Goal: Task Accomplishment & Management: Use online tool/utility

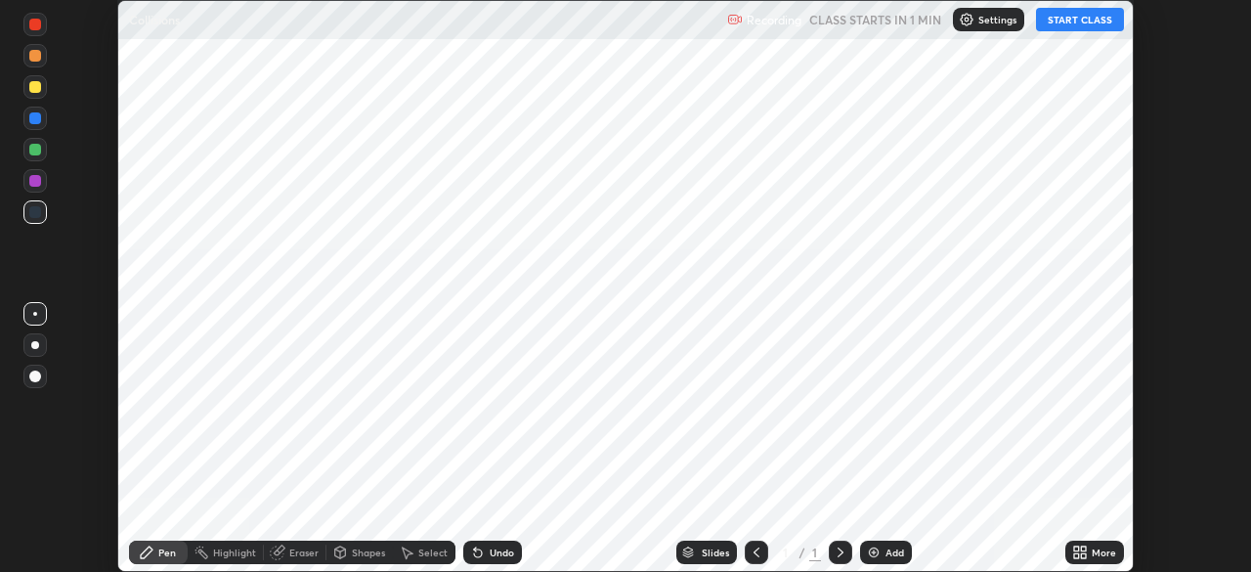
scroll to position [572, 1251]
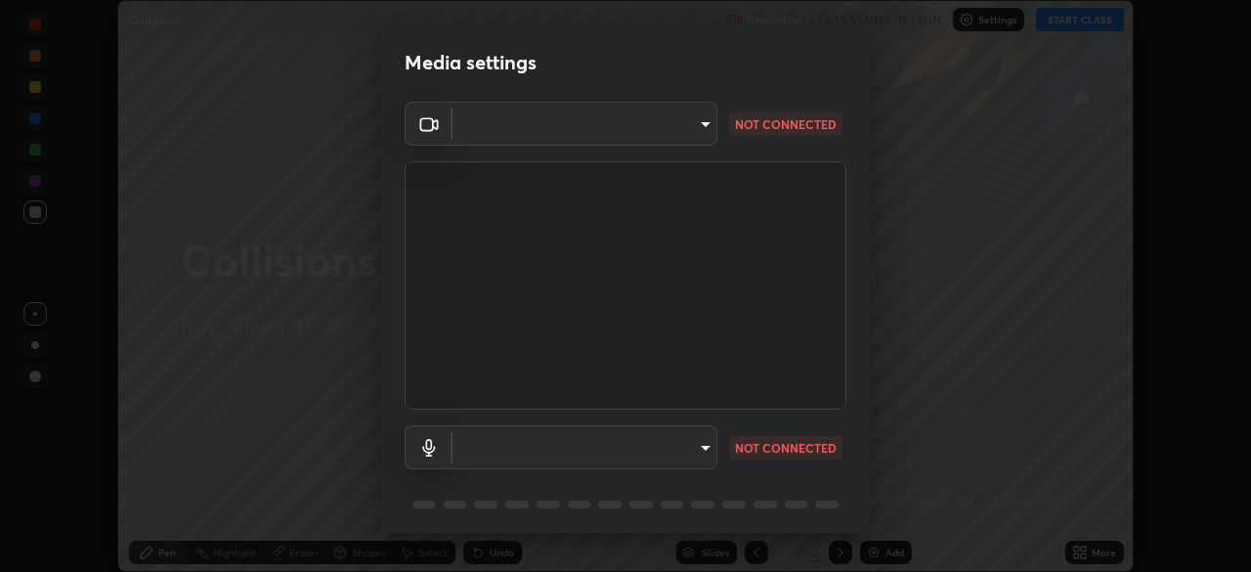
type input "4845557dca10993e581013970589eac48f795e0d899d370849d875fb2bc8e73d"
type input "default"
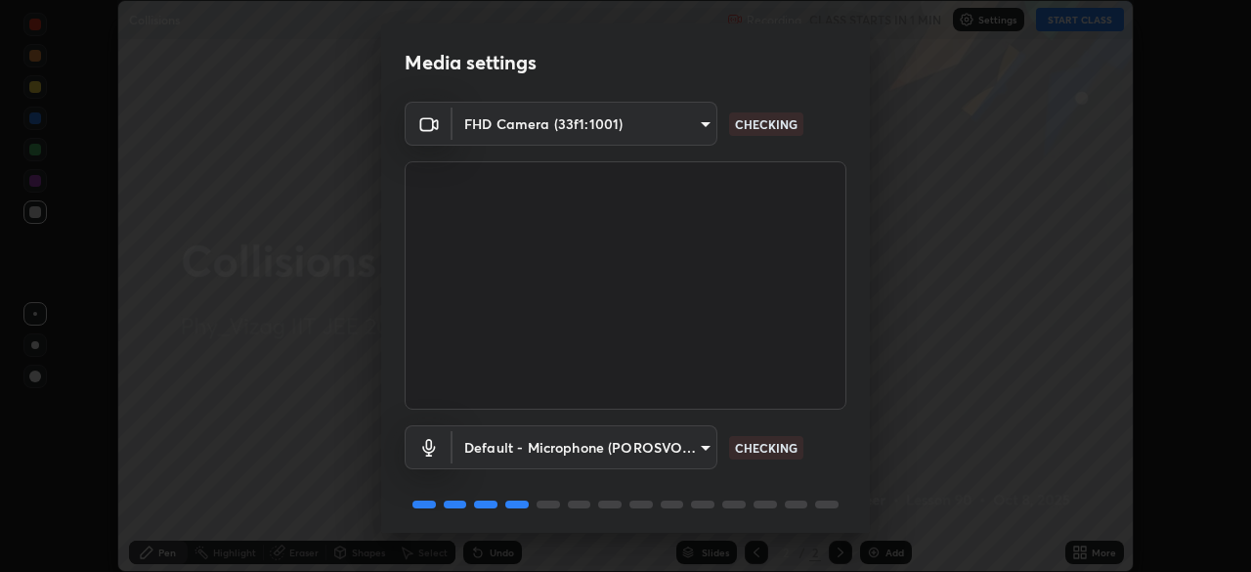
scroll to position [69, 0]
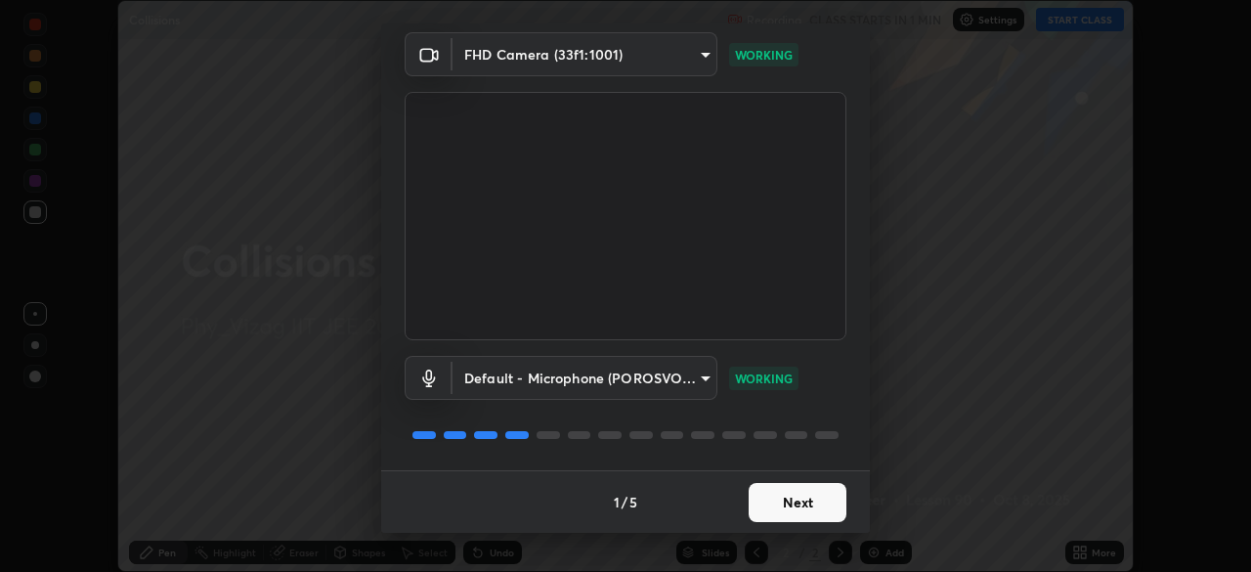
click at [781, 504] on button "Next" at bounding box center [798, 502] width 98 height 39
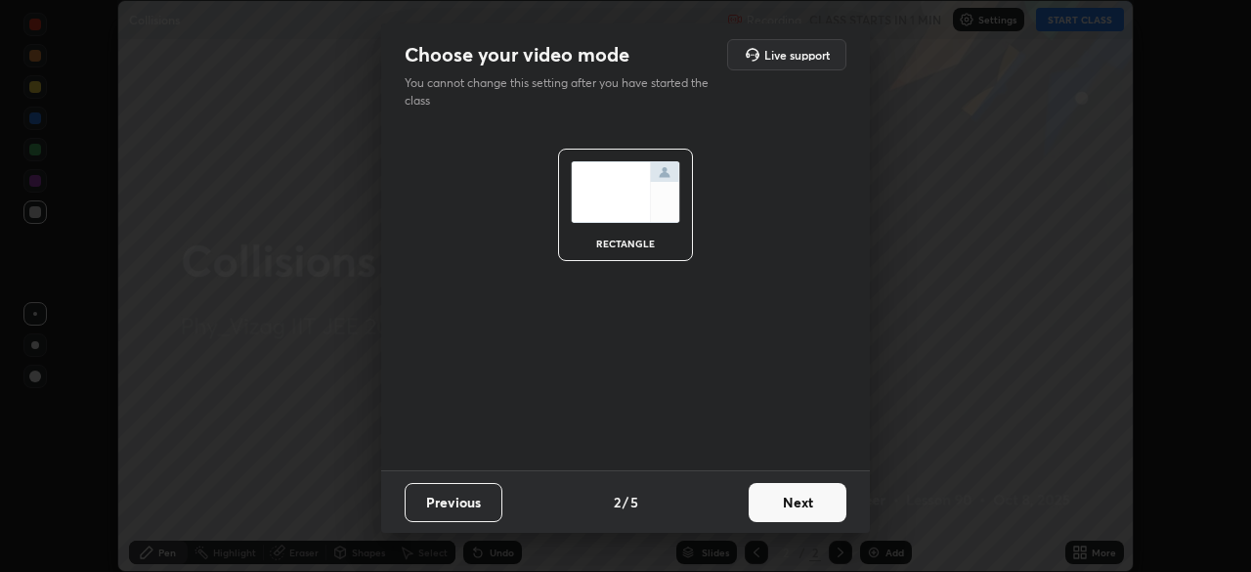
click at [793, 496] on button "Next" at bounding box center [798, 502] width 98 height 39
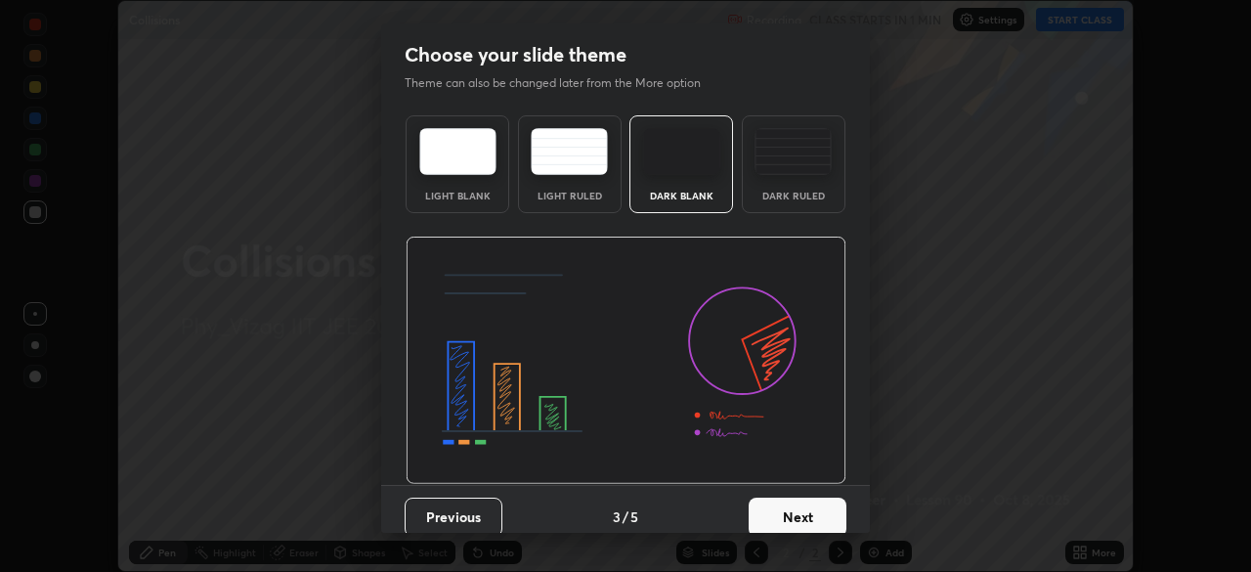
click at [813, 181] on div "Dark Ruled" at bounding box center [794, 164] width 104 height 98
click at [799, 518] on button "Next" at bounding box center [798, 517] width 98 height 39
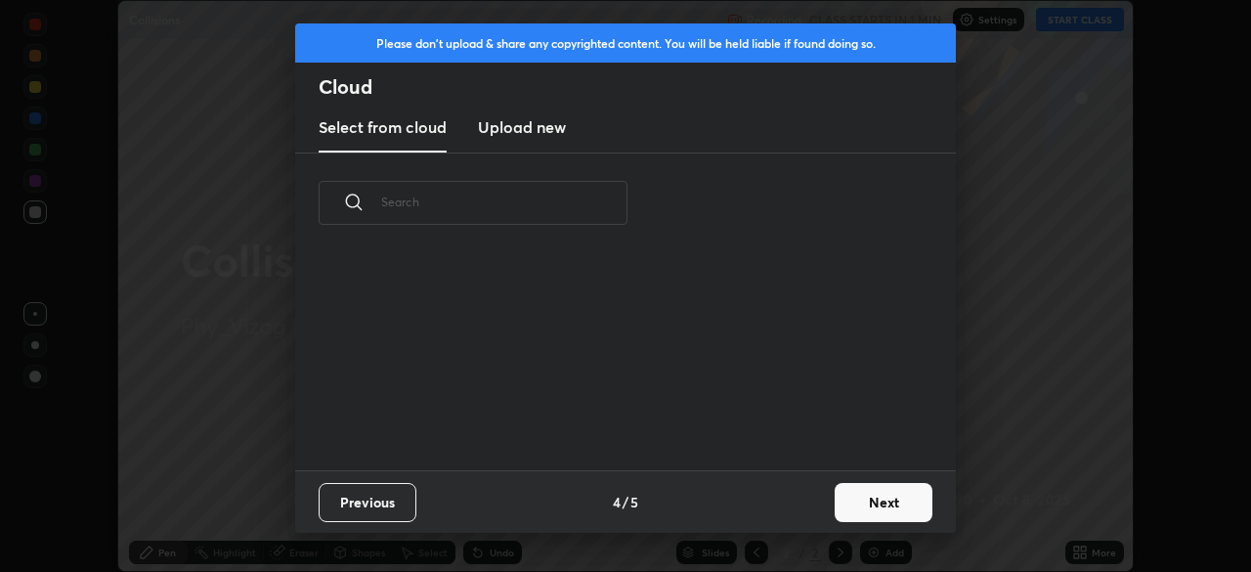
click at [868, 496] on button "Next" at bounding box center [884, 502] width 98 height 39
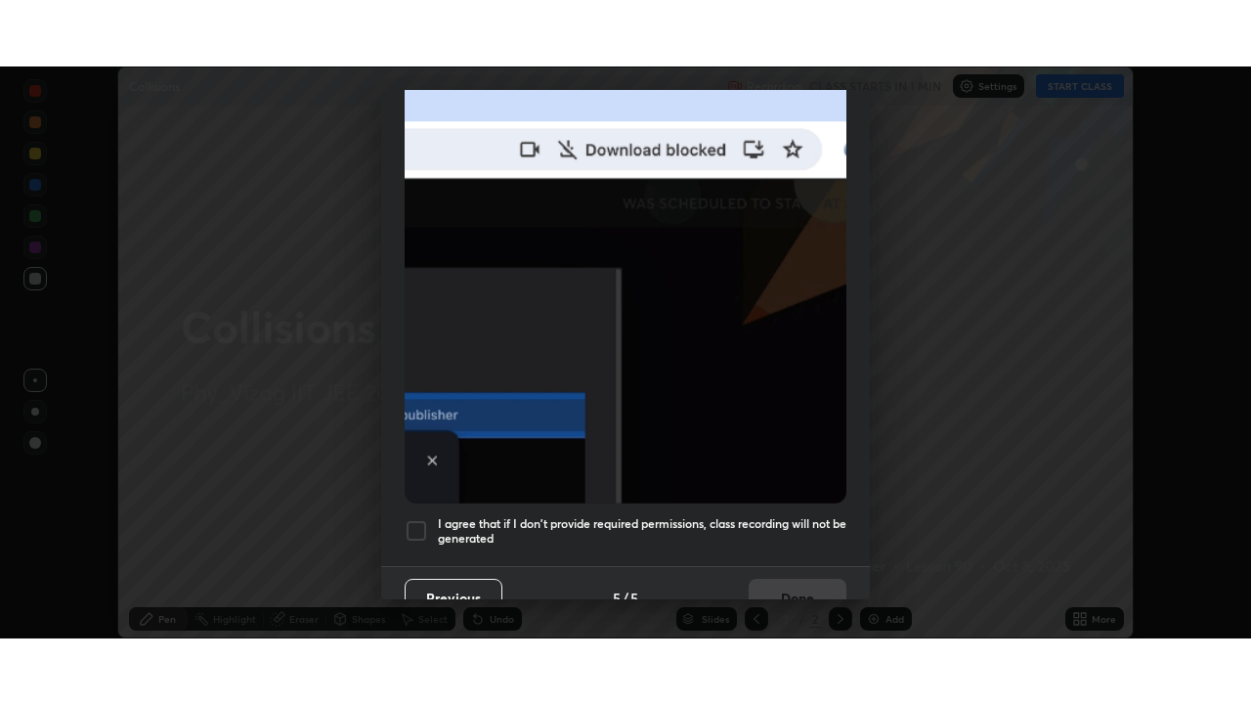
scroll to position [468, 0]
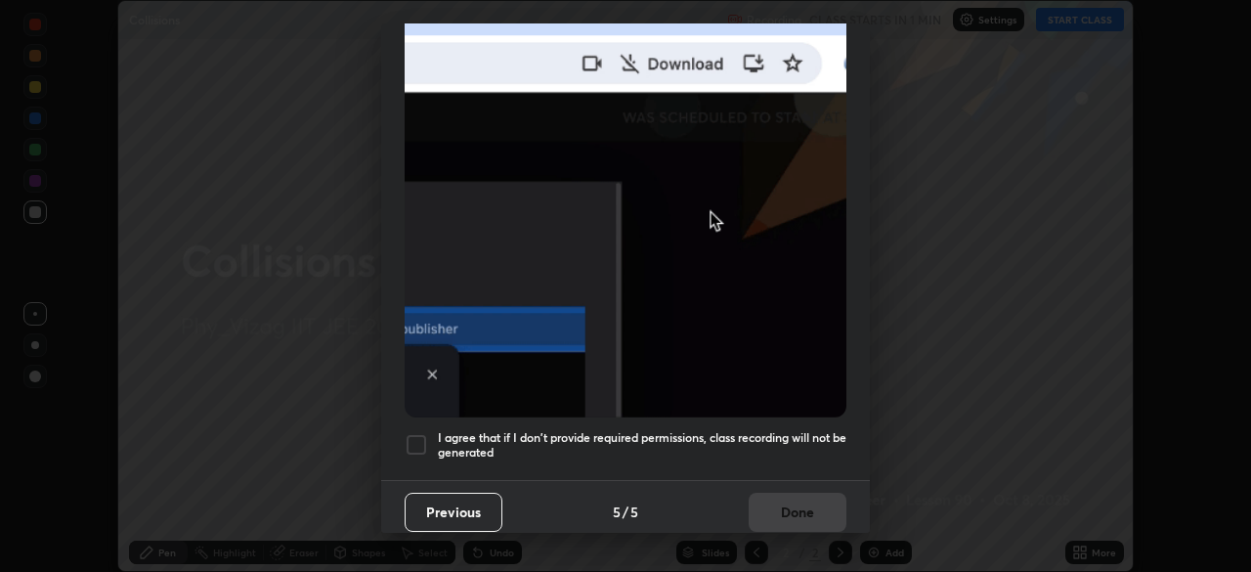
click at [427, 434] on div at bounding box center [416, 444] width 23 height 23
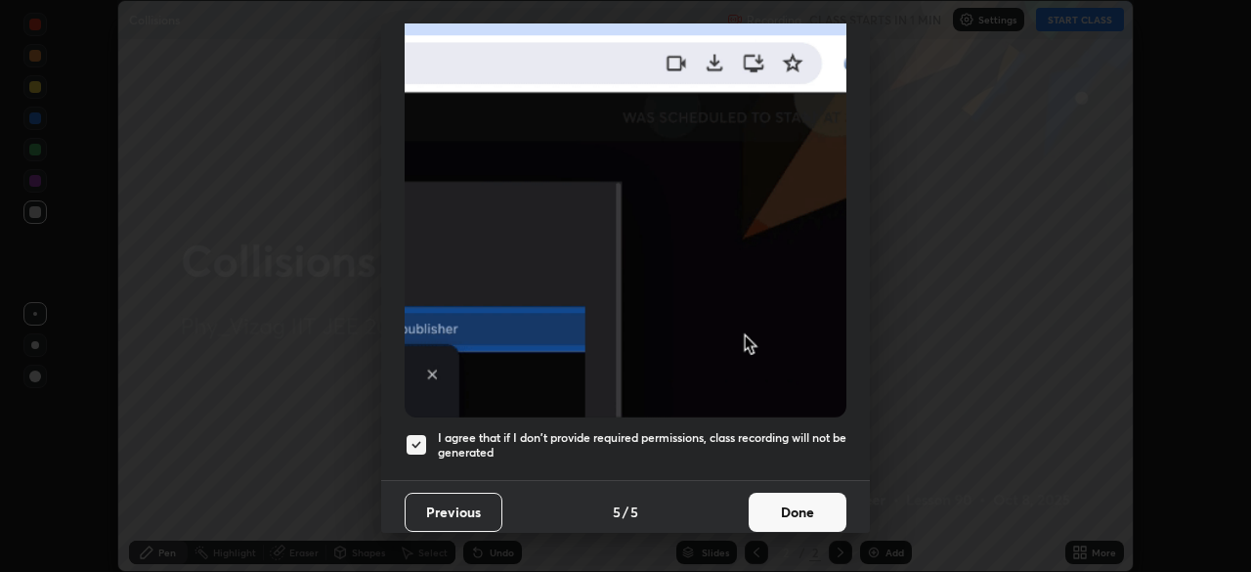
click at [794, 500] on button "Done" at bounding box center [798, 512] width 98 height 39
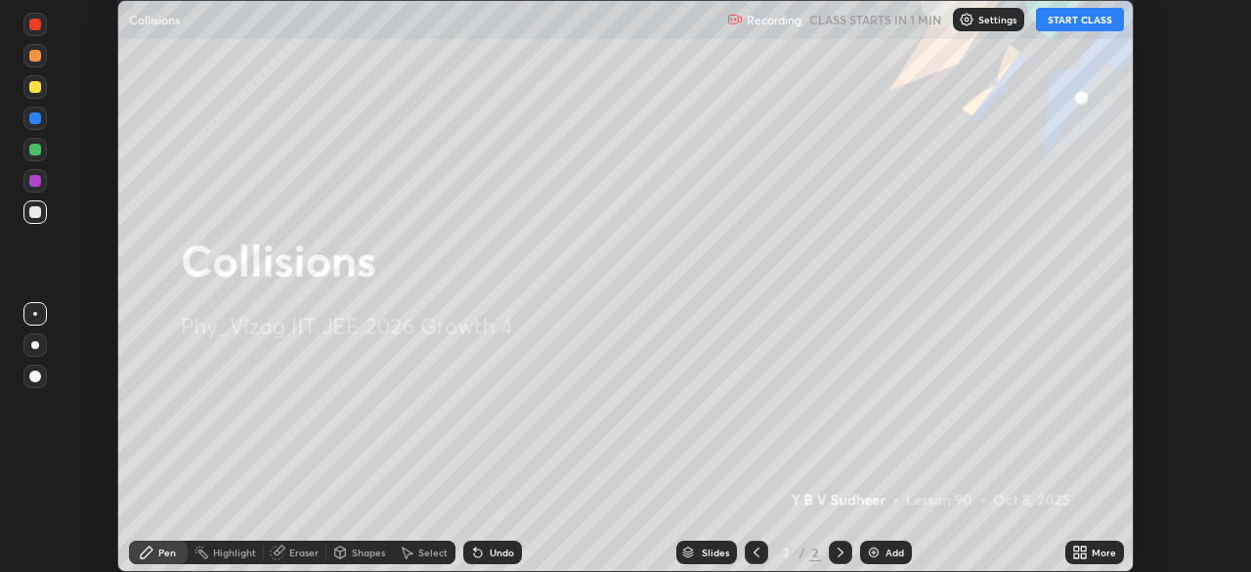
click at [887, 550] on div "Add" at bounding box center [895, 552] width 19 height 10
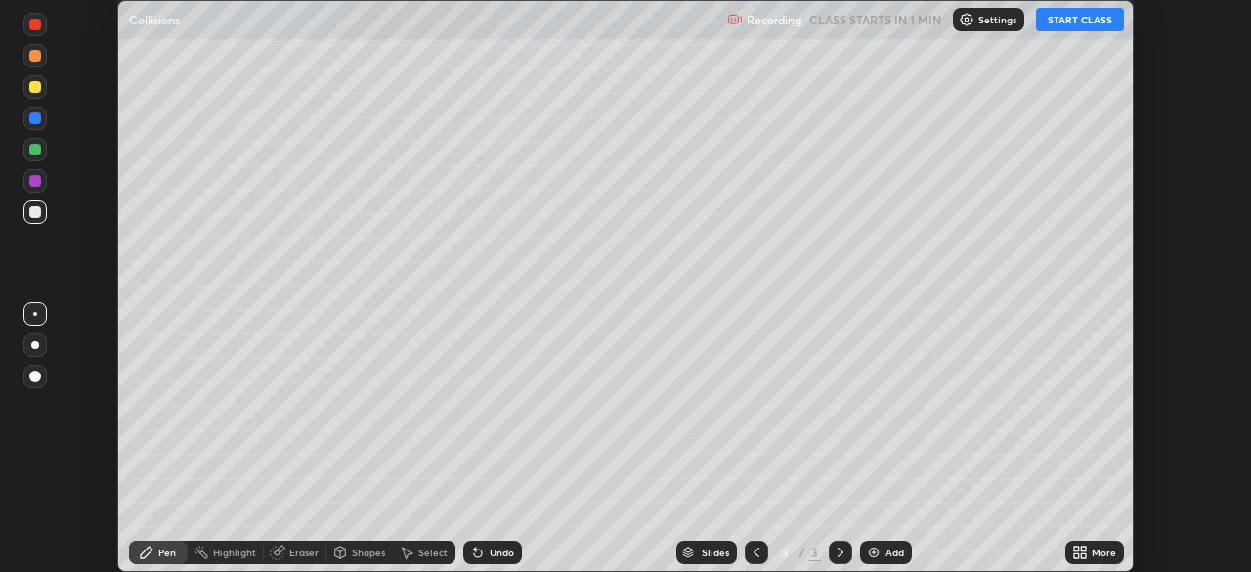
click at [1085, 552] on icon at bounding box center [1080, 553] width 16 height 16
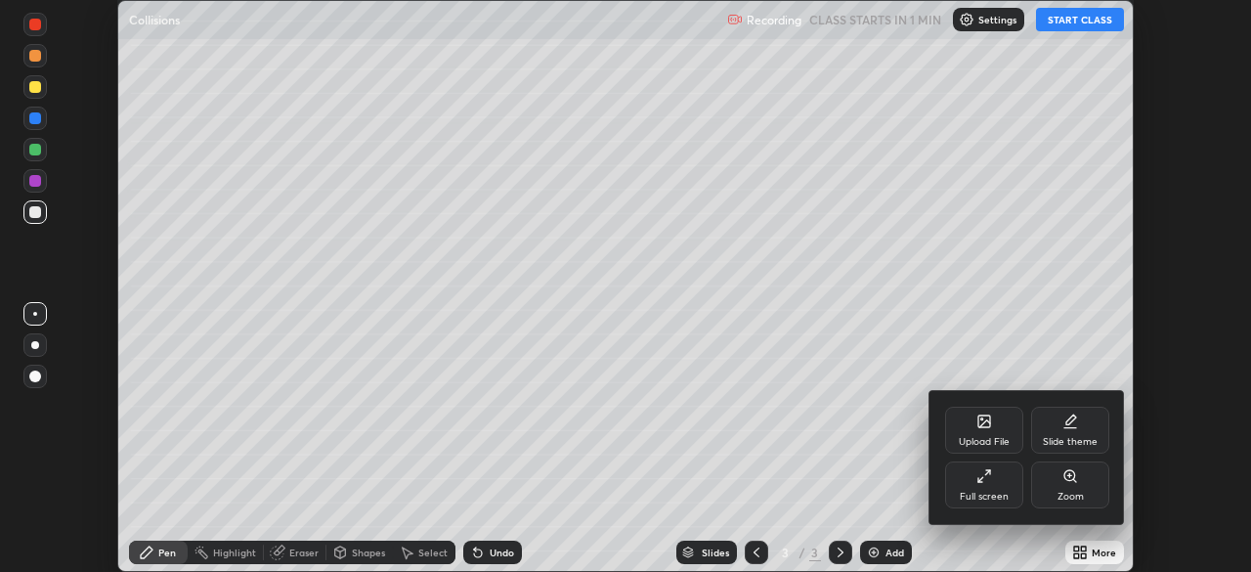
click at [1000, 484] on div "Full screen" at bounding box center [984, 484] width 78 height 47
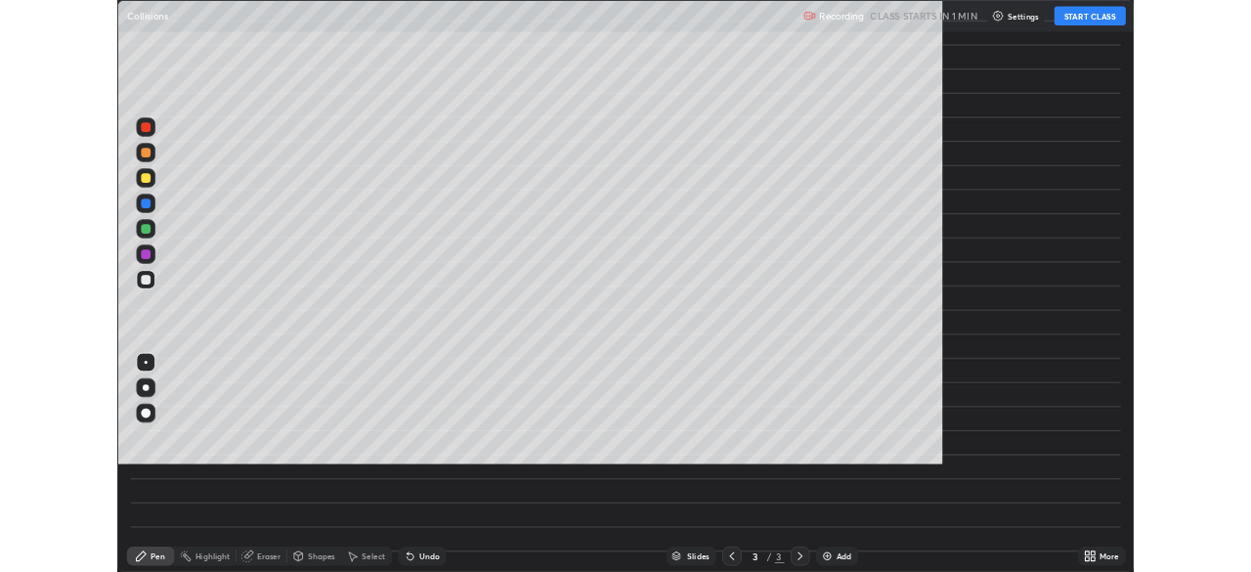
scroll to position [704, 1251]
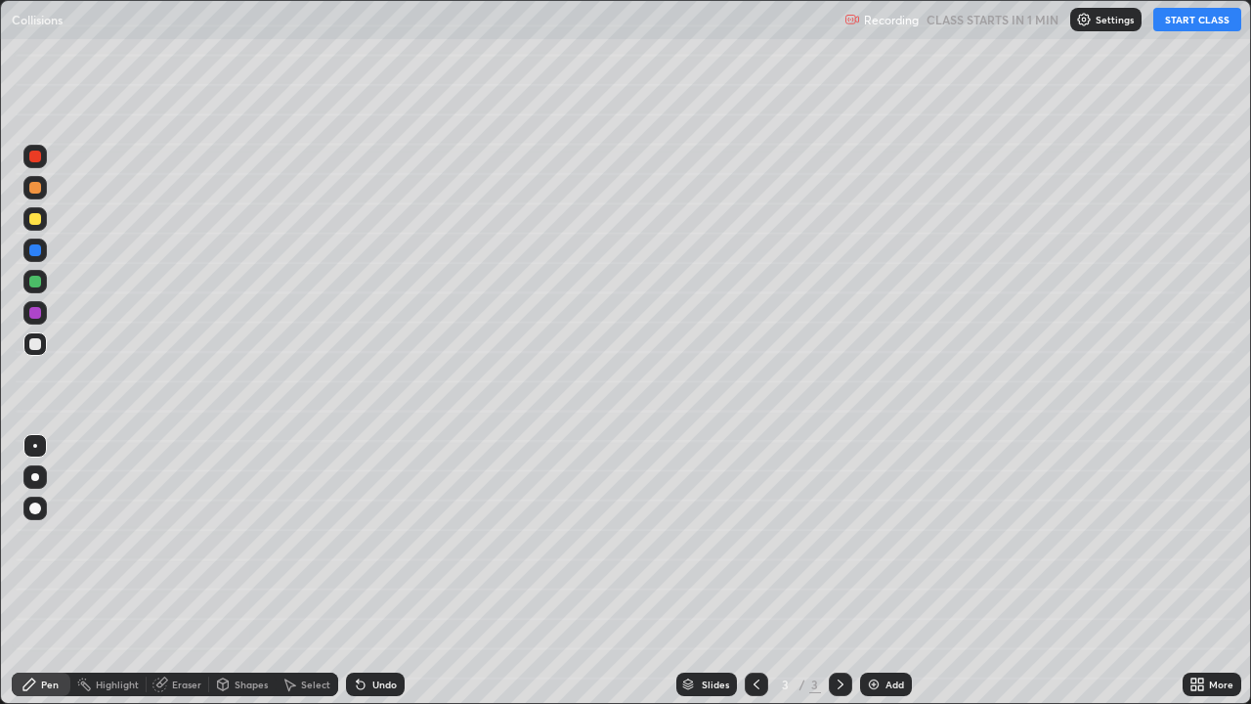
click at [1194, 23] on button "START CLASS" at bounding box center [1198, 19] width 88 height 23
click at [38, 480] on div at bounding box center [34, 476] width 23 height 23
click at [236, 571] on div "Shapes" at bounding box center [242, 684] width 66 height 23
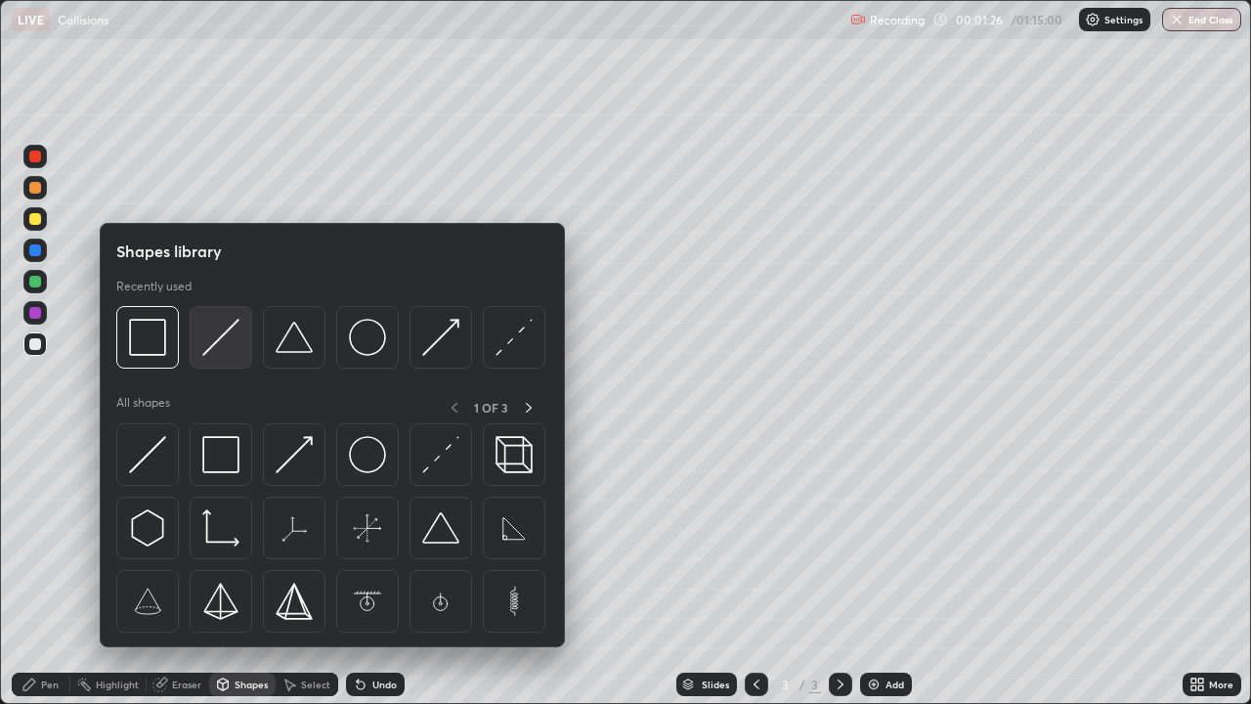
click at [226, 344] on img at bounding box center [220, 337] width 37 height 37
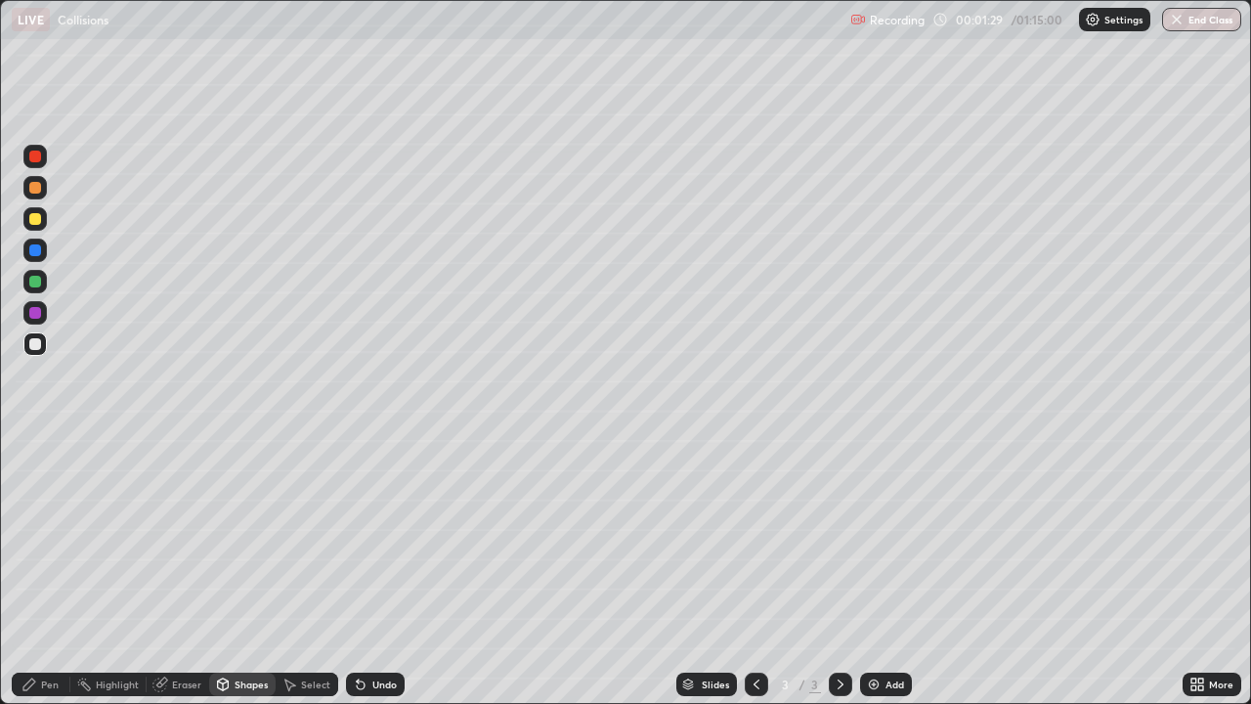
click at [239, 571] on div "Shapes" at bounding box center [242, 684] width 66 height 23
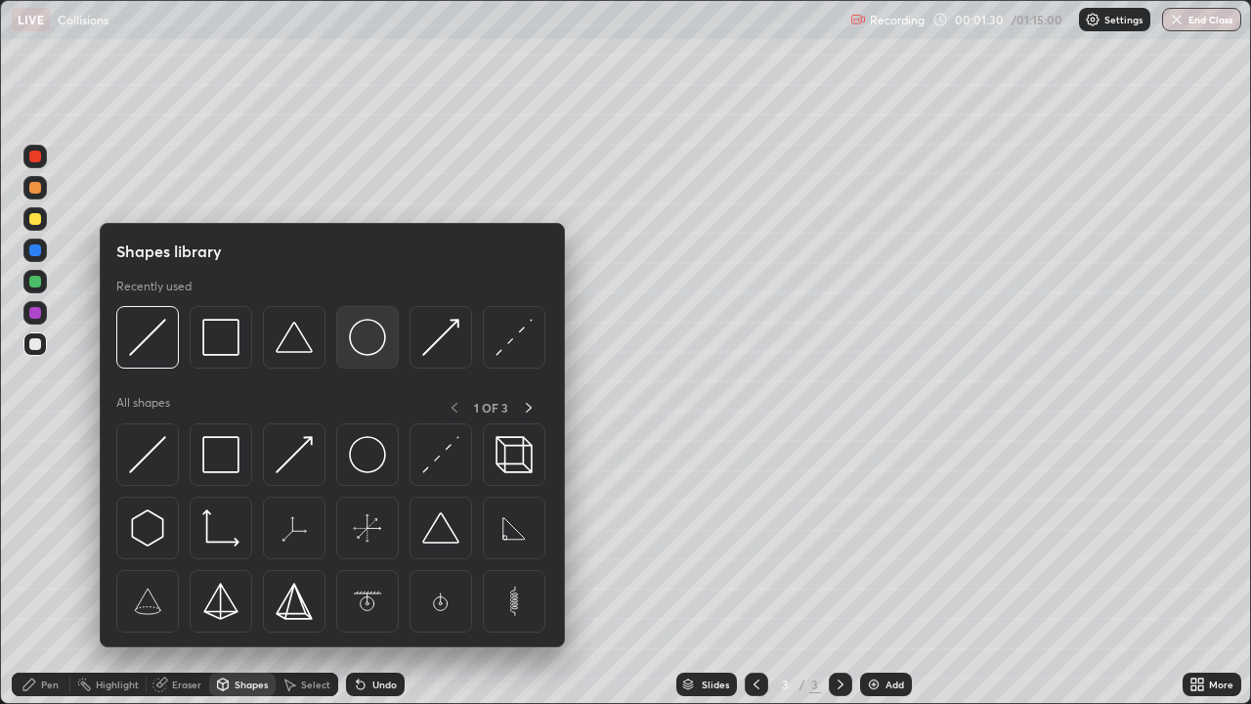
click at [368, 342] on img at bounding box center [367, 337] width 37 height 37
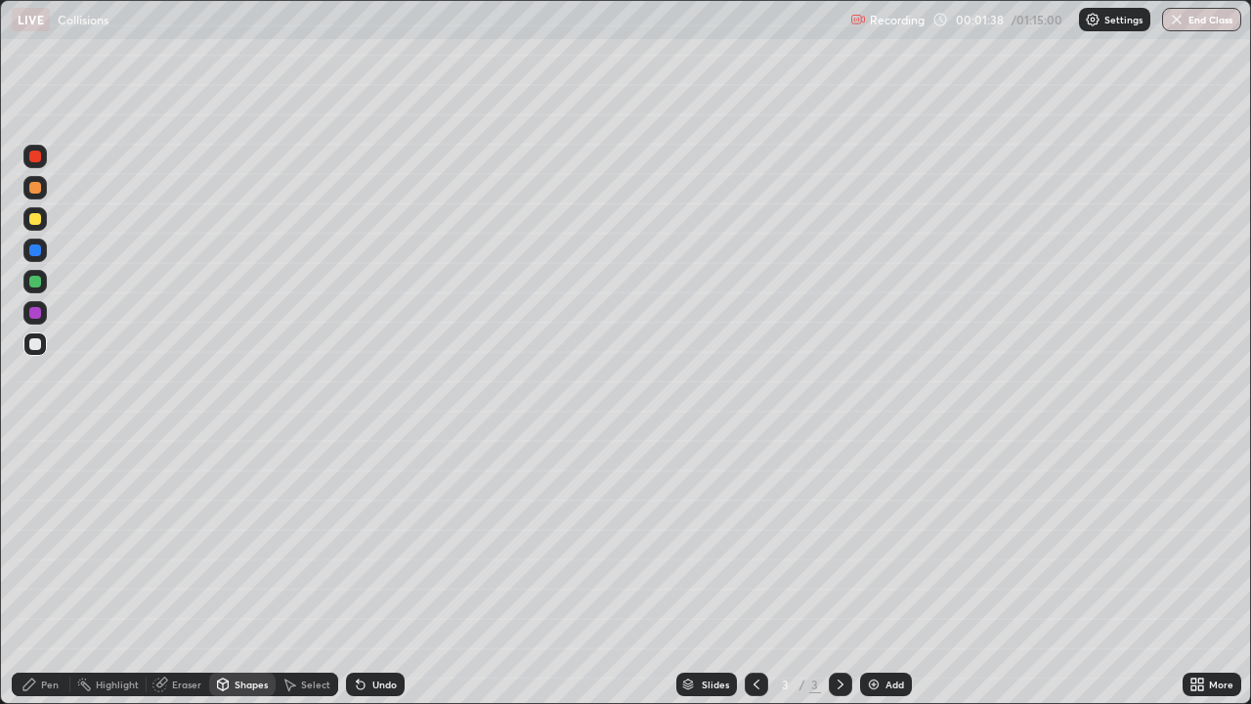
click at [240, 571] on div "Shapes" at bounding box center [242, 684] width 66 height 23
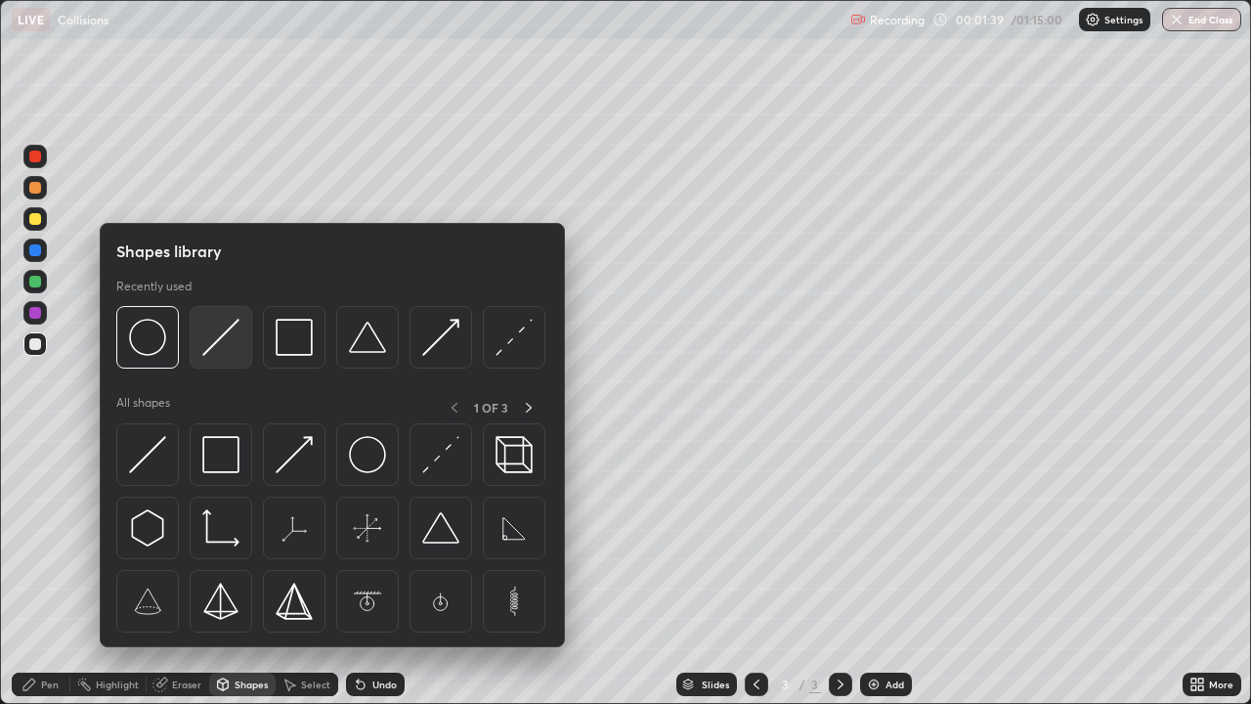
click at [223, 348] on img at bounding box center [220, 337] width 37 height 37
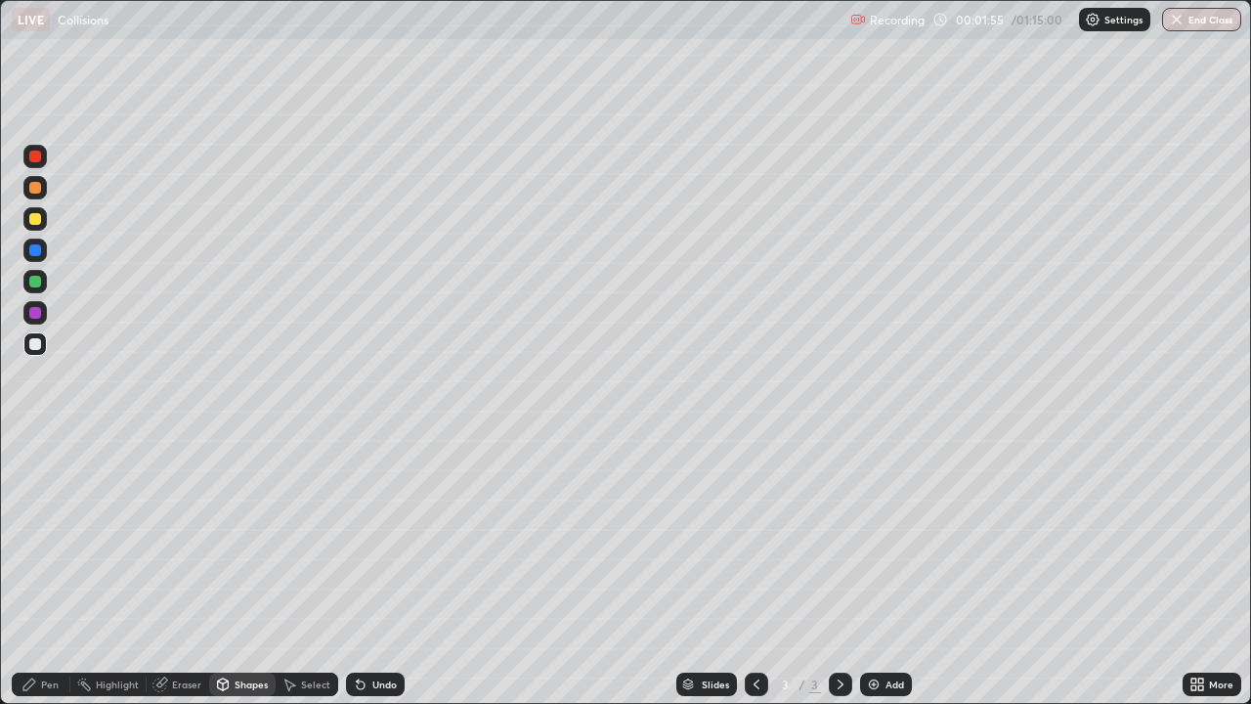
click at [49, 571] on div "Pen" at bounding box center [50, 684] width 18 height 10
click at [42, 216] on div at bounding box center [34, 218] width 23 height 23
click at [181, 571] on div "Eraser" at bounding box center [178, 684] width 63 height 23
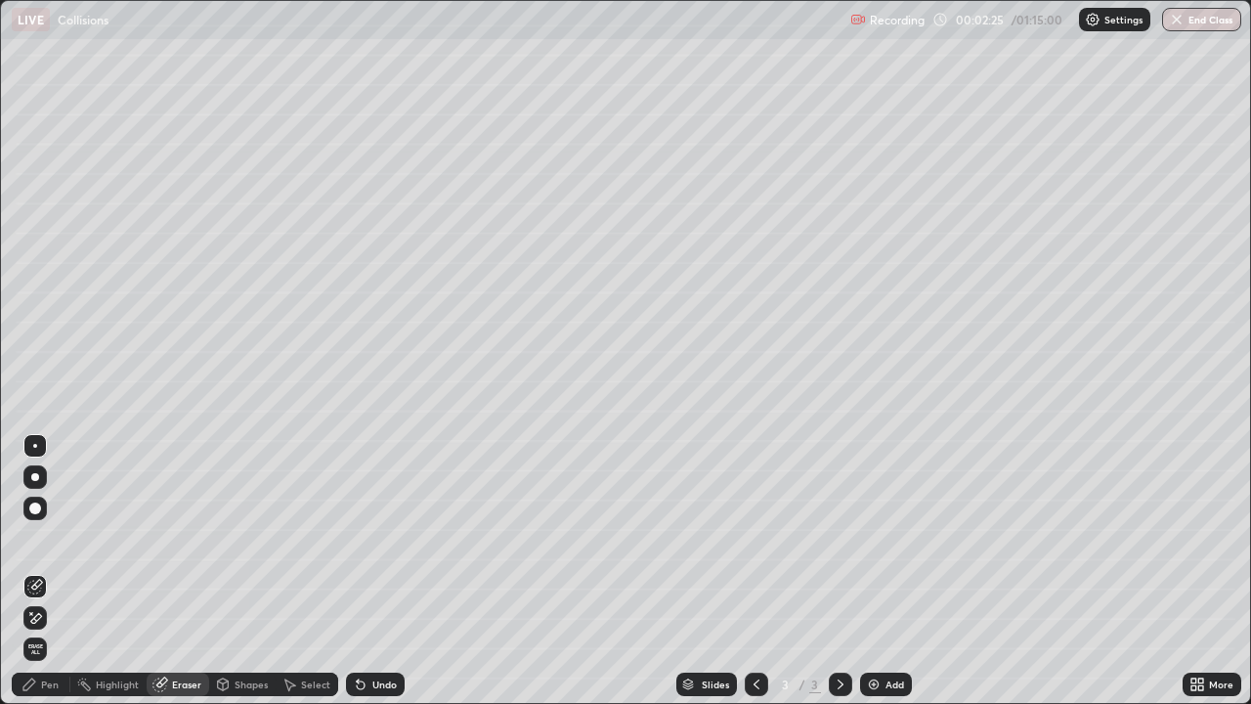
click at [47, 571] on div "Pen" at bounding box center [41, 684] width 59 height 23
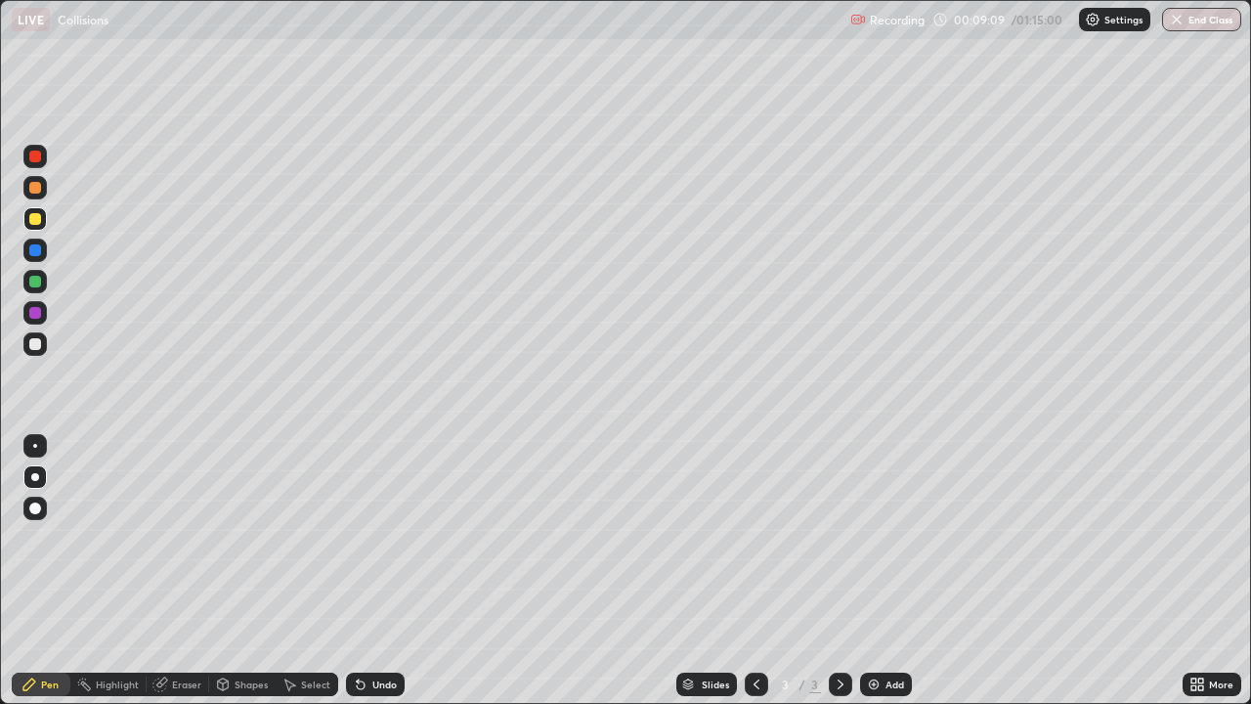
click at [876, 571] on img at bounding box center [874, 685] width 16 height 16
click at [366, 571] on div "Undo" at bounding box center [375, 684] width 59 height 23
click at [375, 571] on div "Undo" at bounding box center [384, 684] width 24 height 10
click at [376, 571] on div "Undo" at bounding box center [384, 684] width 24 height 10
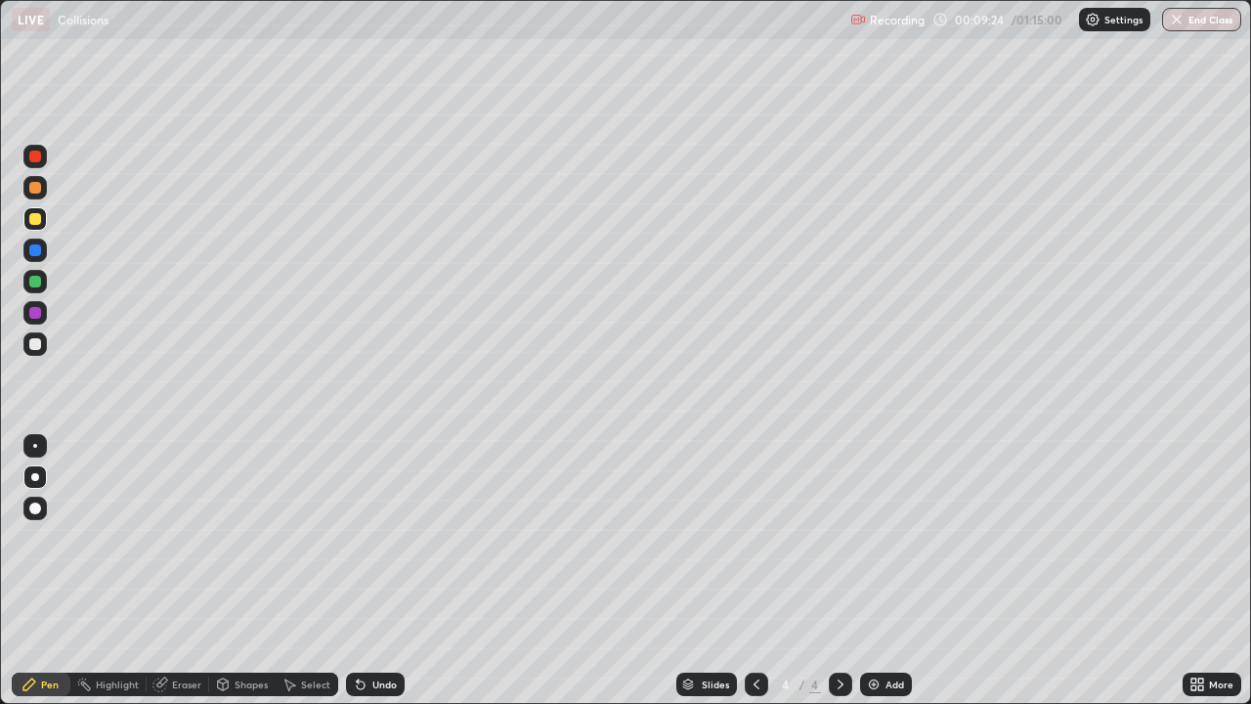
click at [373, 571] on div "Undo" at bounding box center [375, 684] width 59 height 23
click at [245, 571] on div "Shapes" at bounding box center [251, 684] width 33 height 10
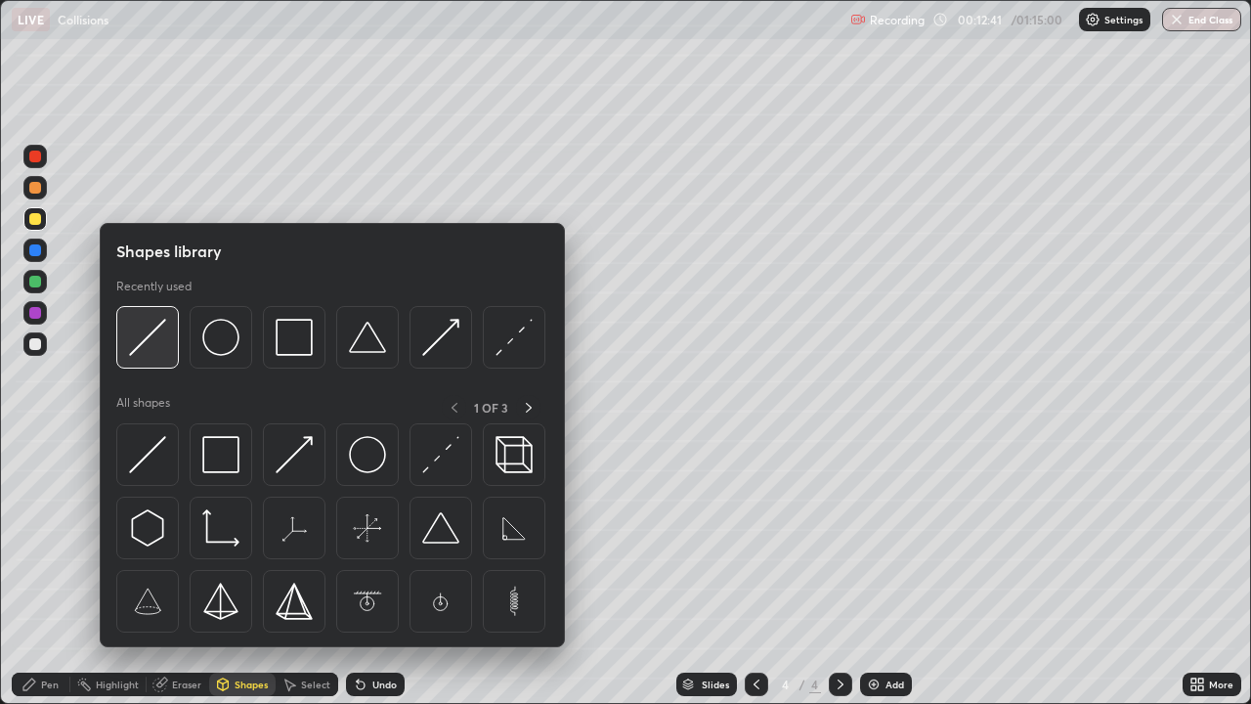
click at [176, 354] on div at bounding box center [147, 337] width 63 height 63
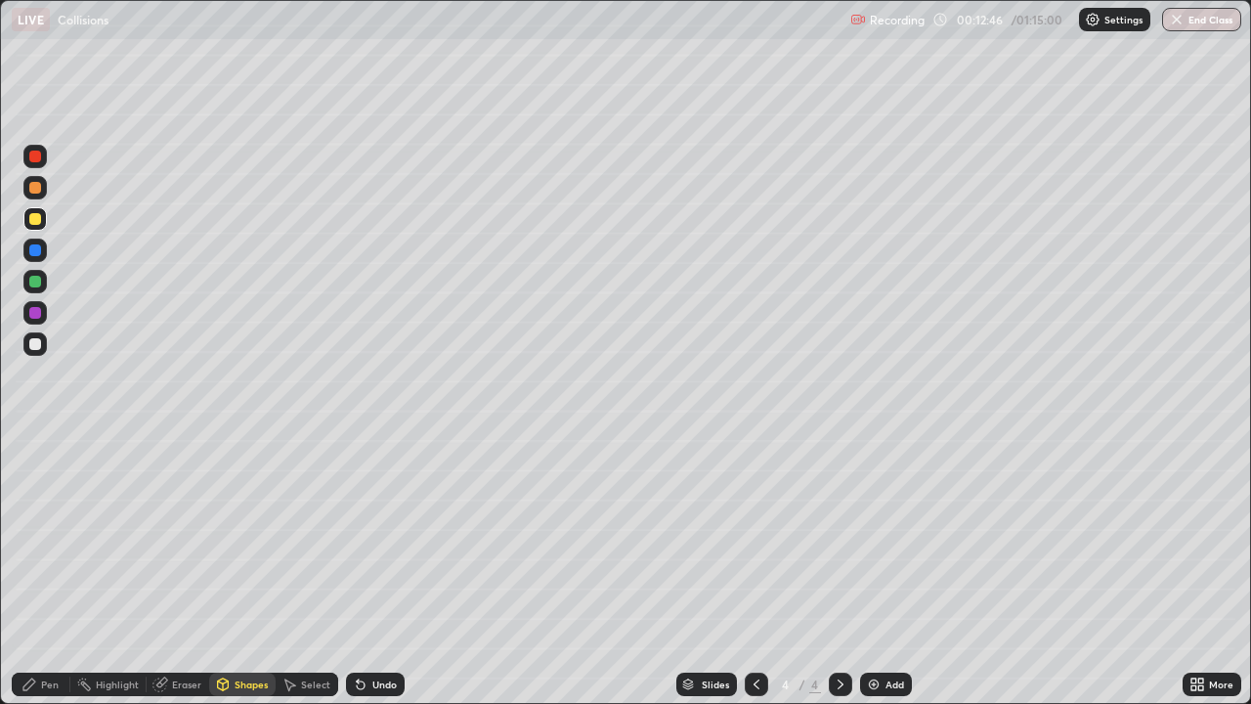
click at [242, 571] on div "Shapes" at bounding box center [242, 684] width 66 height 23
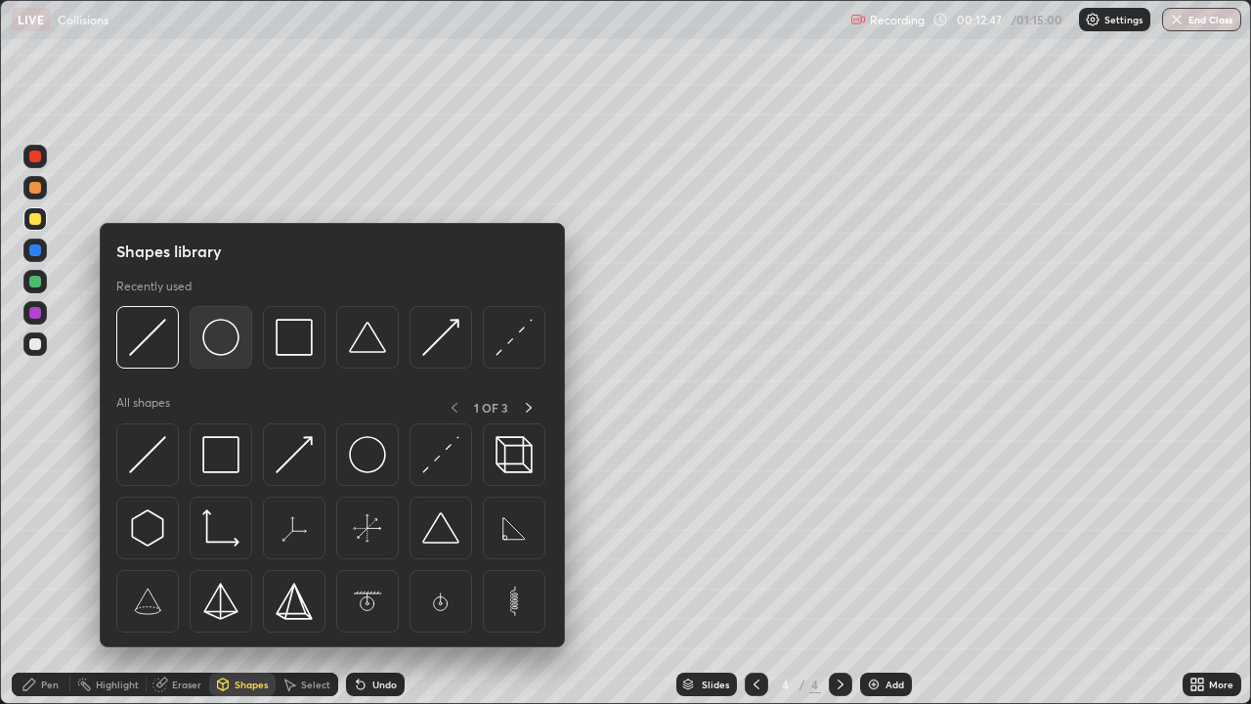
click at [219, 342] on img at bounding box center [220, 337] width 37 height 37
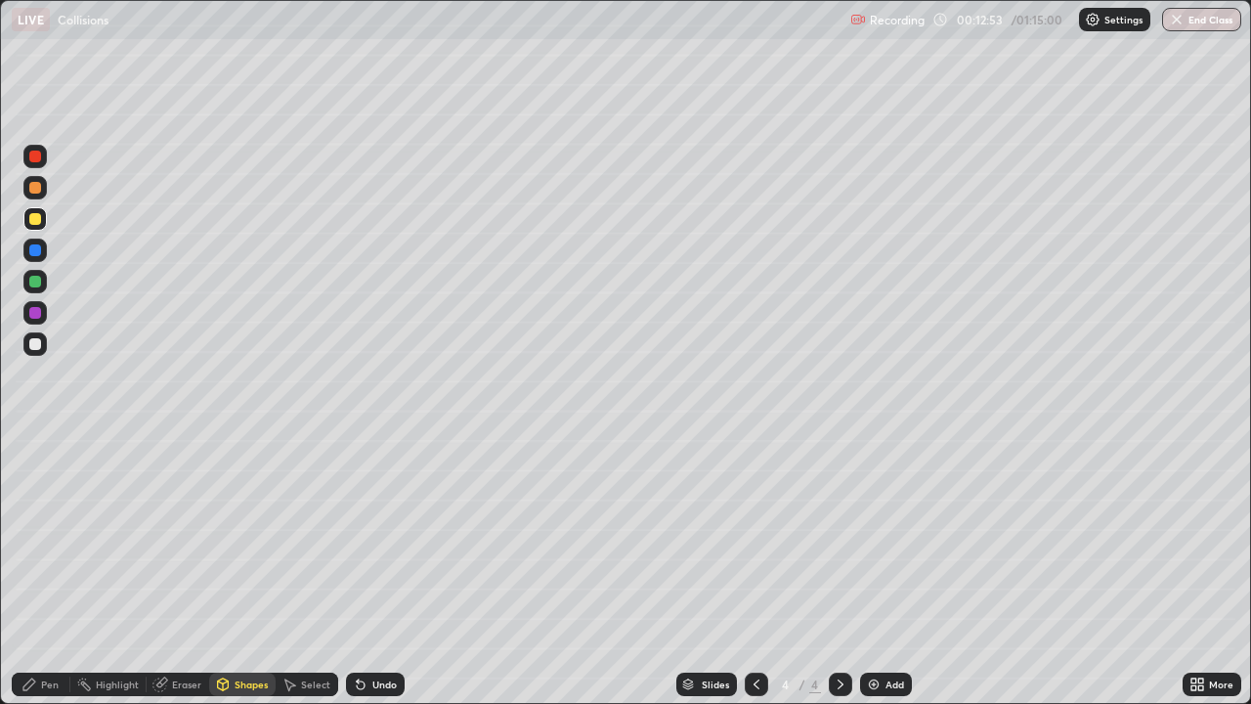
click at [54, 571] on div "Pen" at bounding box center [50, 684] width 18 height 10
click at [876, 571] on img at bounding box center [874, 685] width 16 height 16
click at [247, 571] on div "Shapes" at bounding box center [242, 684] width 66 height 23
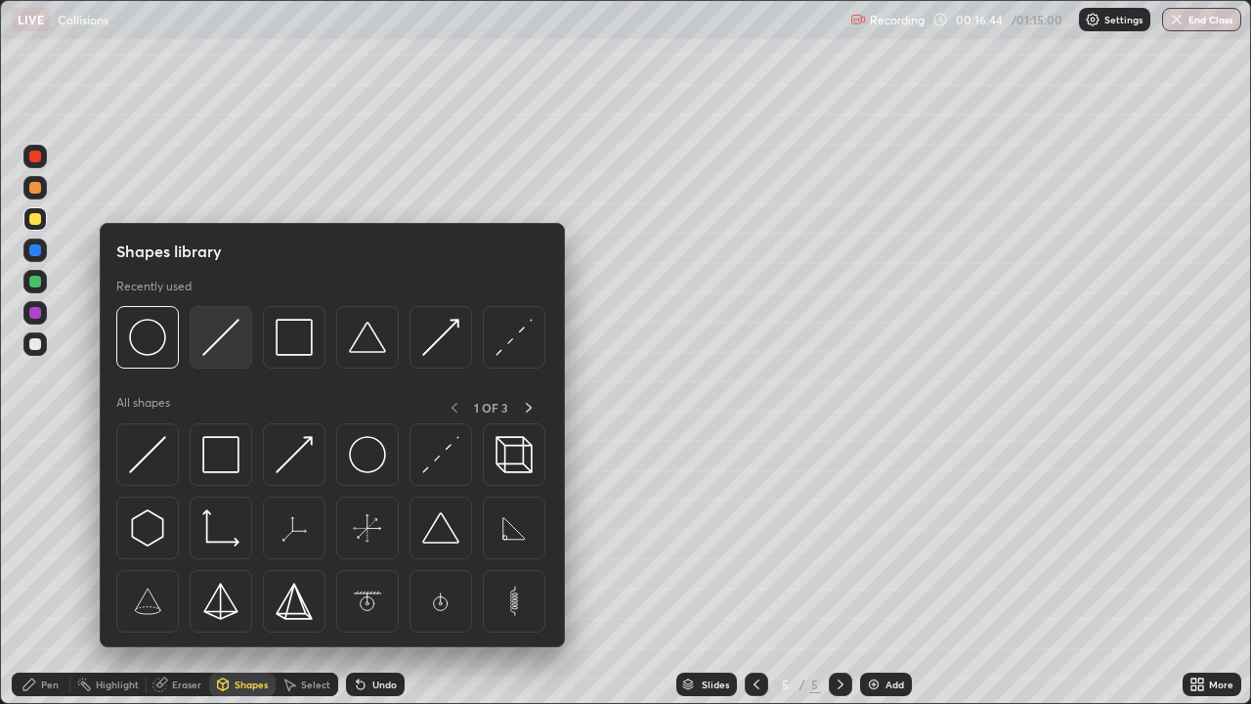
click at [219, 342] on img at bounding box center [220, 337] width 37 height 37
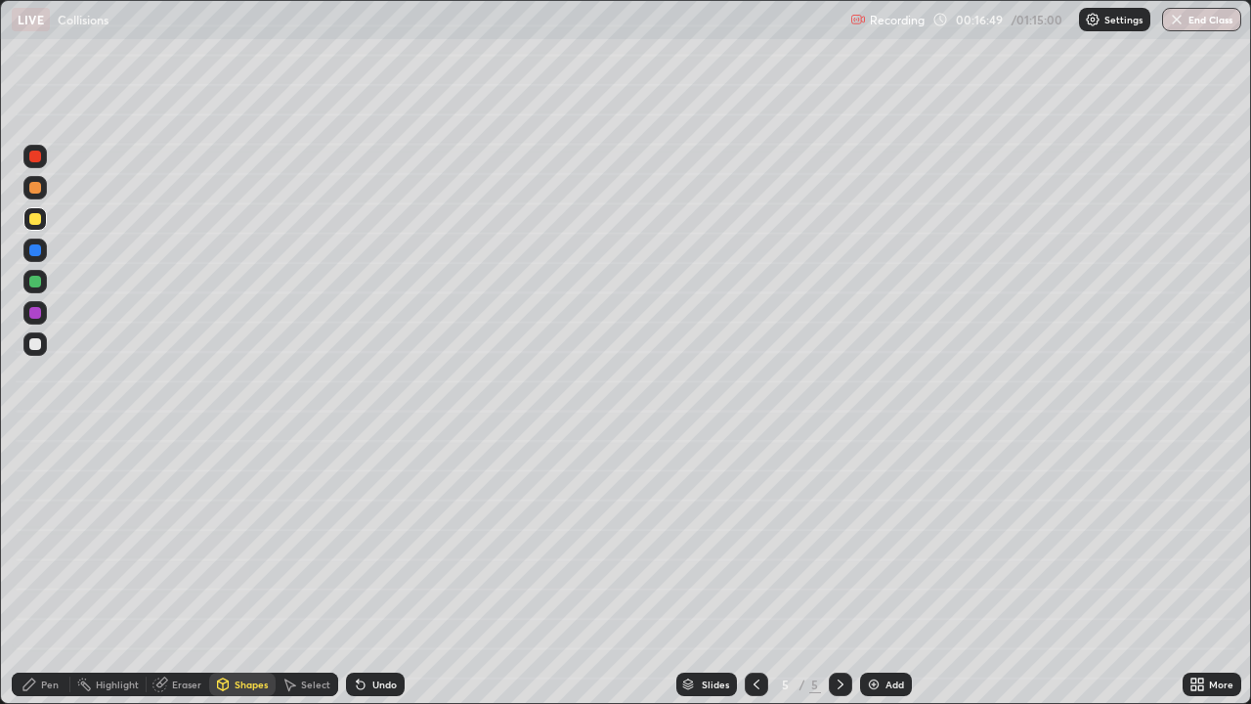
click at [50, 571] on div "Pen" at bounding box center [50, 684] width 18 height 10
click at [43, 355] on div at bounding box center [34, 343] width 23 height 31
click at [242, 571] on div "Shapes" at bounding box center [251, 684] width 33 height 10
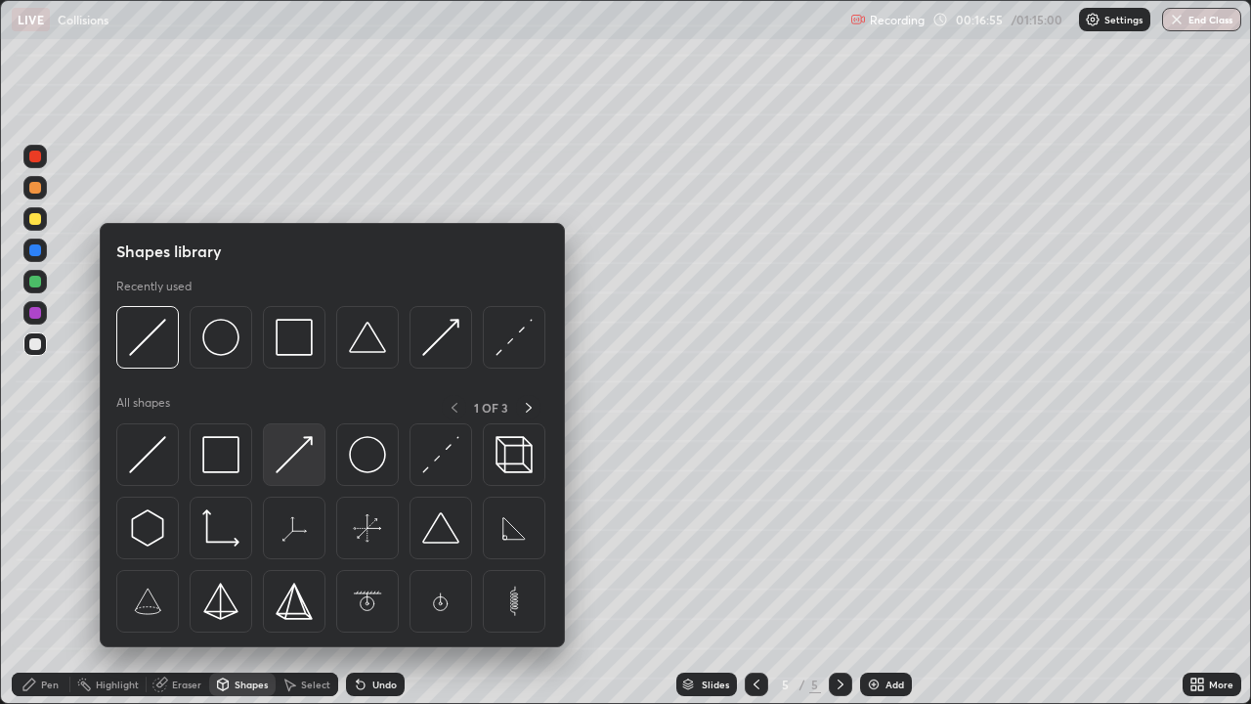
click at [303, 455] on img at bounding box center [294, 454] width 37 height 37
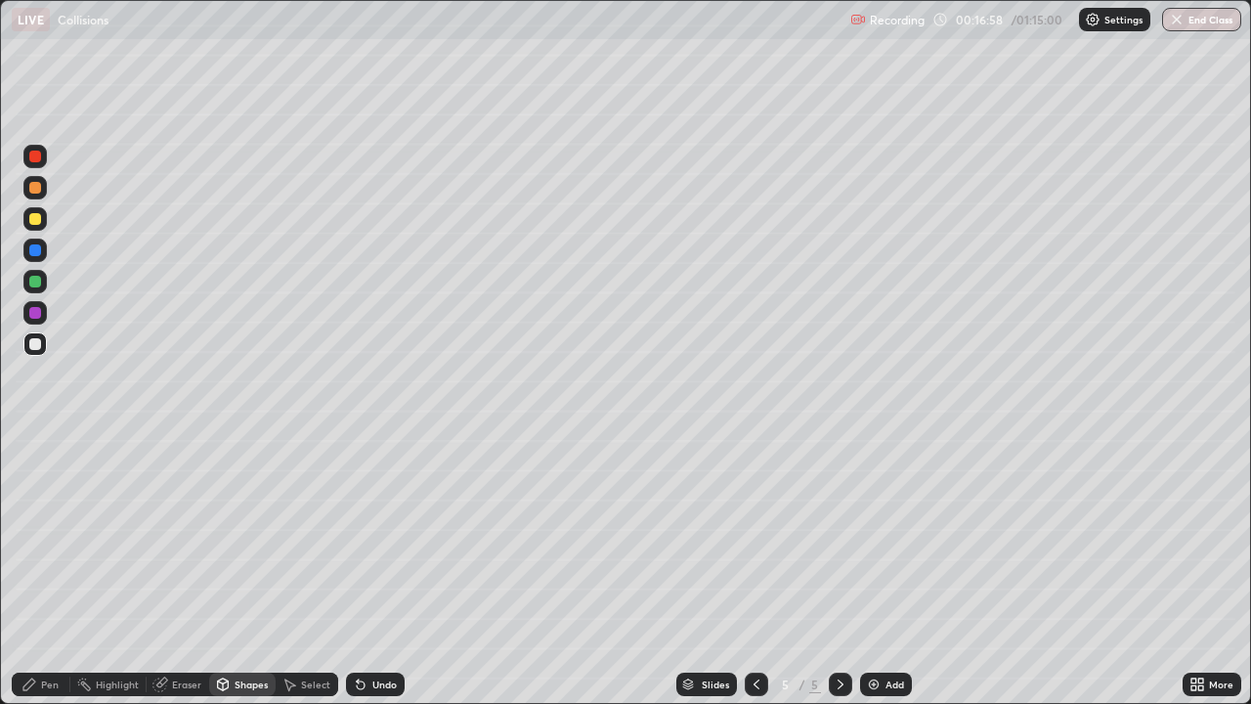
click at [41, 571] on div "Pen" at bounding box center [50, 684] width 18 height 10
click at [43, 312] on div at bounding box center [34, 312] width 23 height 23
click at [236, 571] on div "Shapes" at bounding box center [242, 684] width 66 height 23
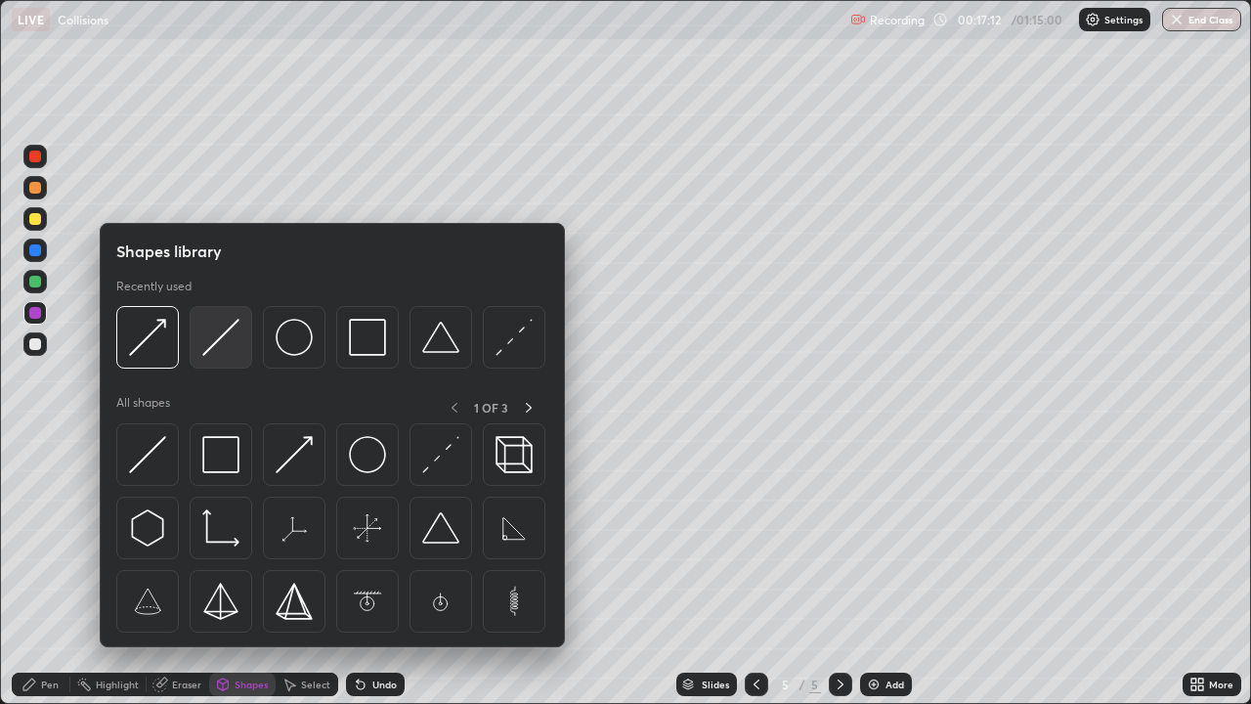
click at [225, 335] on img at bounding box center [220, 337] width 37 height 37
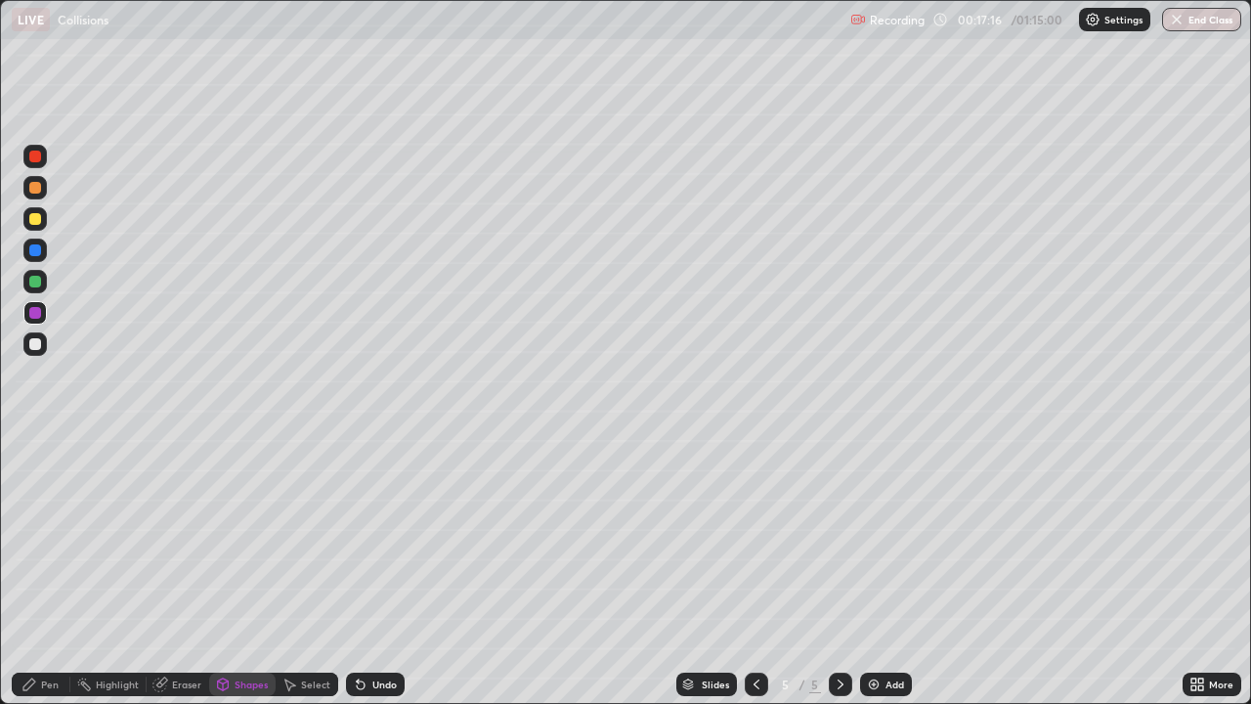
click at [49, 571] on div "Pen" at bounding box center [50, 684] width 18 height 10
click at [42, 188] on div at bounding box center [34, 187] width 23 height 23
click at [237, 571] on div "Shapes" at bounding box center [251, 684] width 33 height 10
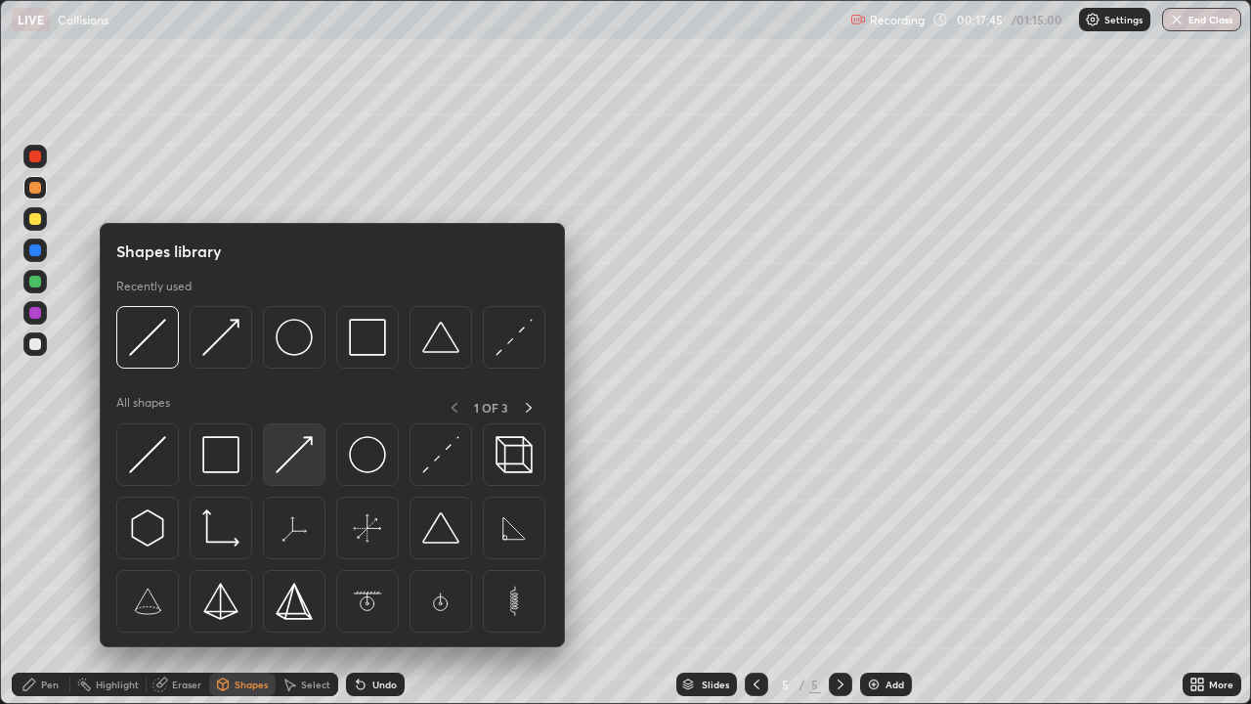
click at [301, 455] on img at bounding box center [294, 454] width 37 height 37
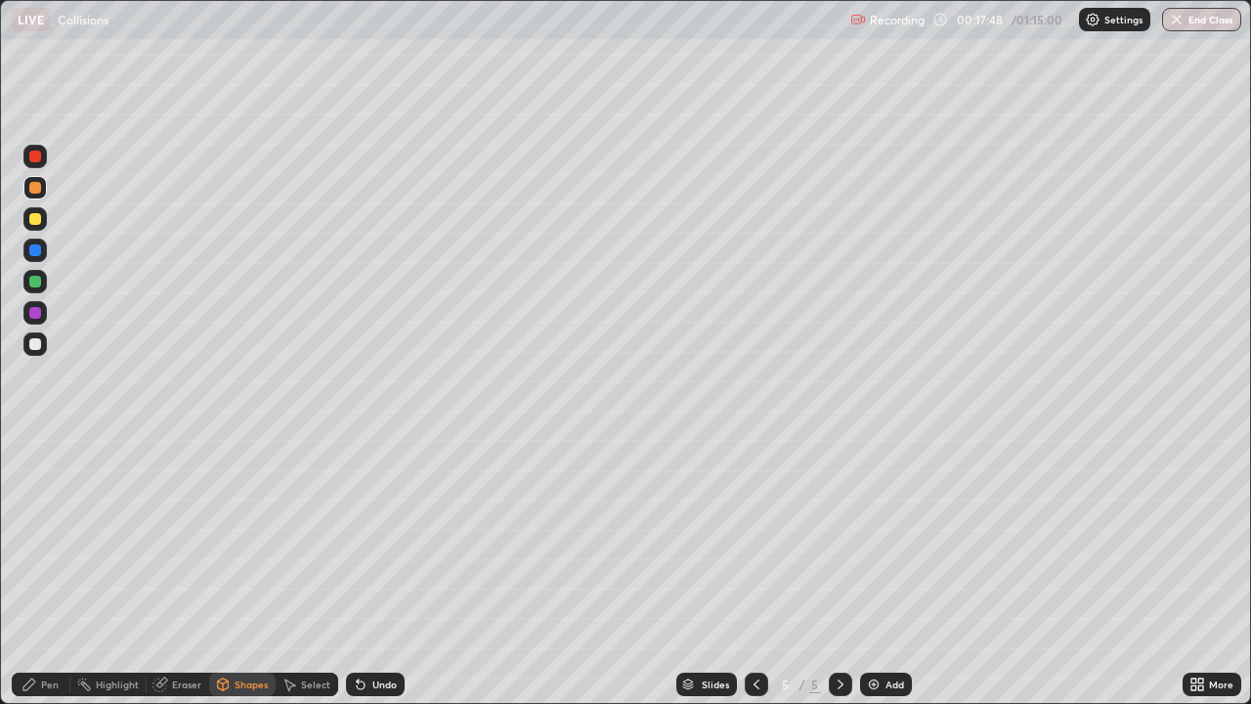
click at [42, 571] on div "Pen" at bounding box center [50, 684] width 18 height 10
click at [380, 571] on div "Undo" at bounding box center [384, 684] width 24 height 10
click at [179, 571] on div "Eraser" at bounding box center [186, 684] width 29 height 10
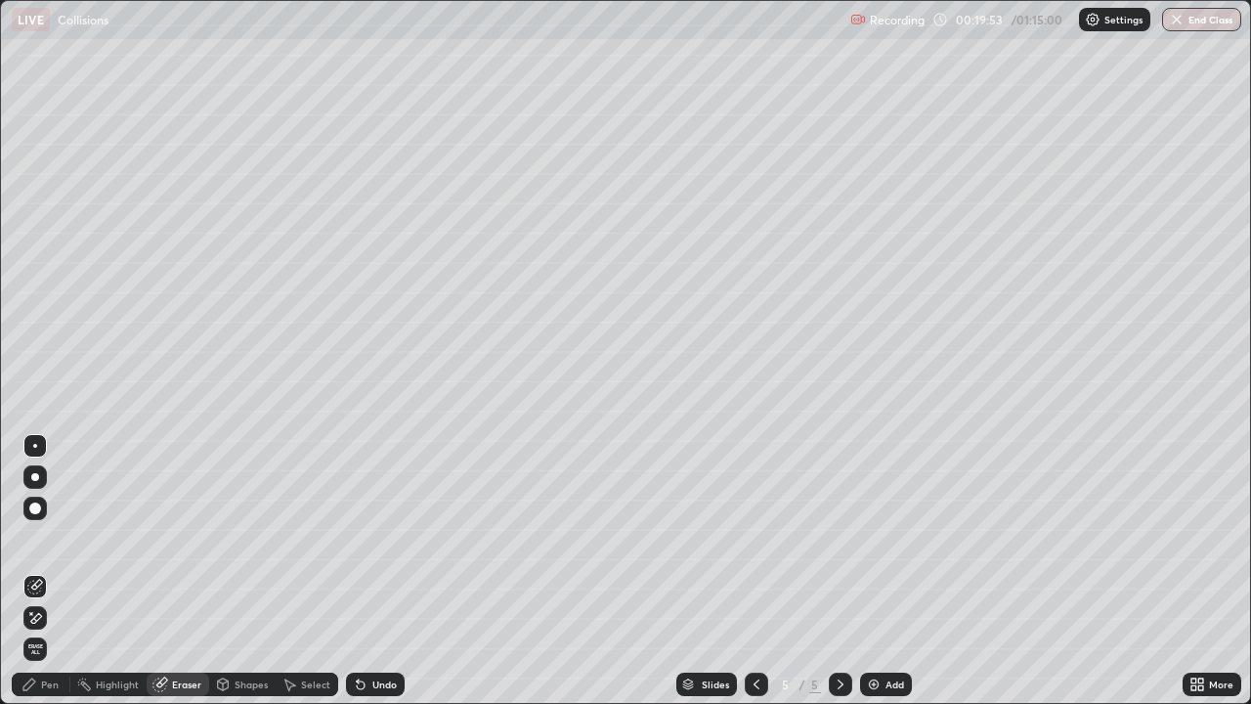
click at [50, 571] on div "Pen" at bounding box center [50, 684] width 18 height 10
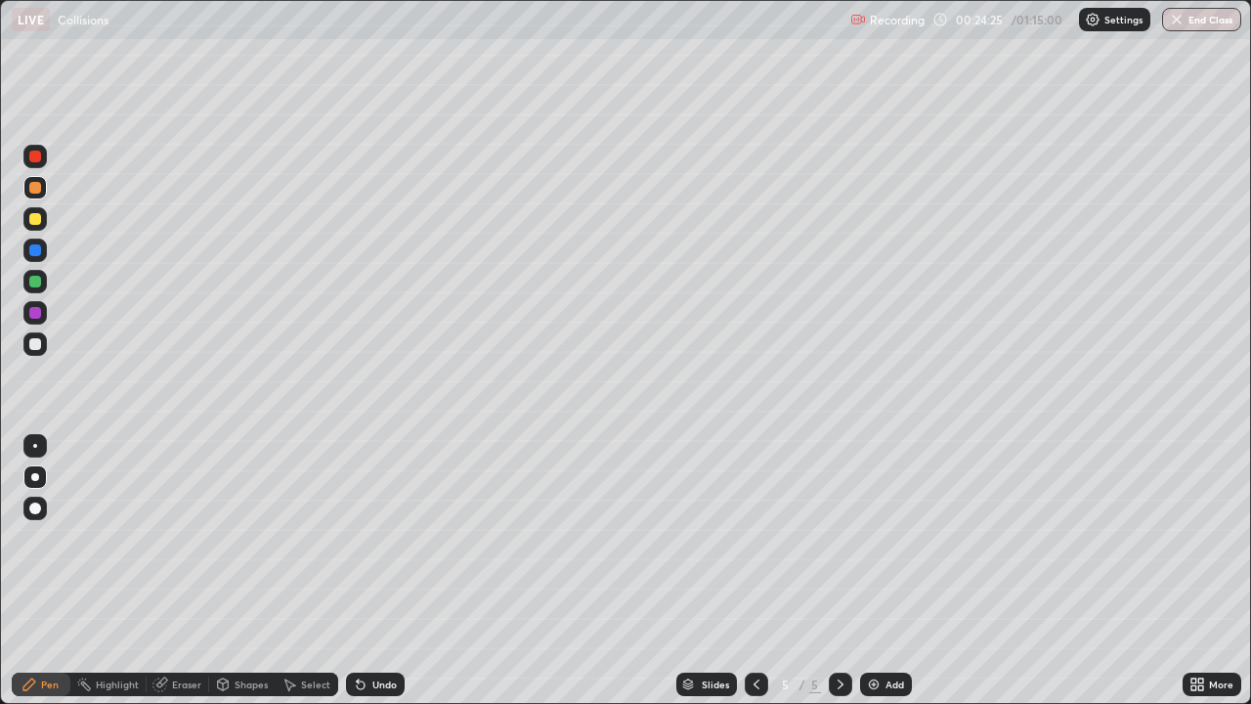
click at [882, 571] on div "Add" at bounding box center [886, 684] width 52 height 23
click at [370, 571] on div "Undo" at bounding box center [375, 684] width 59 height 23
click at [368, 571] on div "Undo" at bounding box center [375, 684] width 59 height 23
click at [372, 571] on div "Undo" at bounding box center [384, 684] width 24 height 10
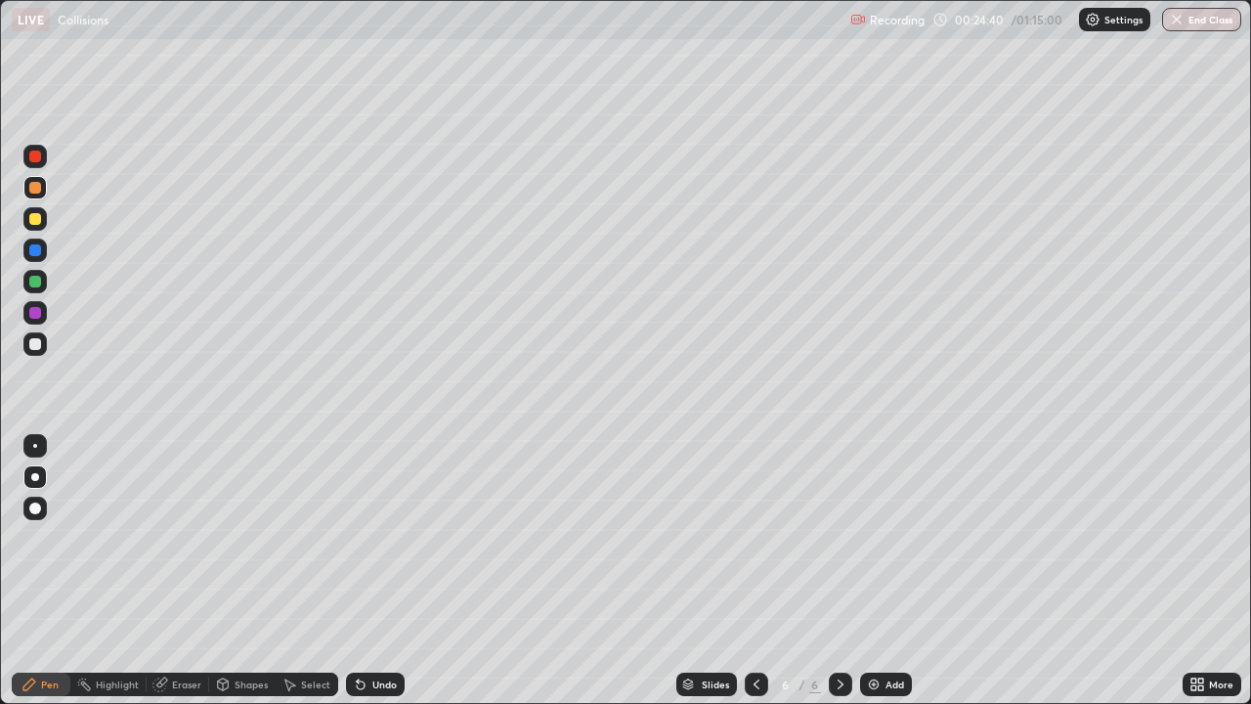
click at [373, 571] on div "Undo" at bounding box center [384, 684] width 24 height 10
click at [374, 571] on div "Undo" at bounding box center [384, 684] width 24 height 10
click at [235, 571] on div "Shapes" at bounding box center [251, 684] width 33 height 10
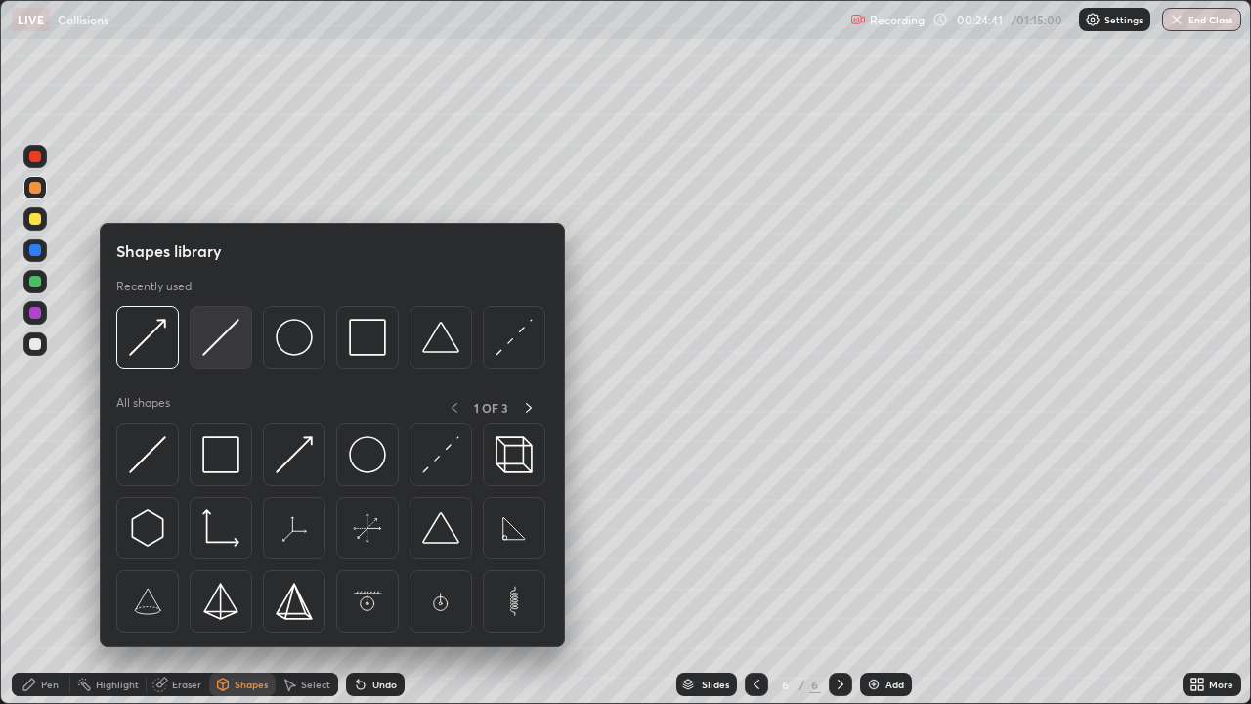
click at [223, 349] on img at bounding box center [220, 337] width 37 height 37
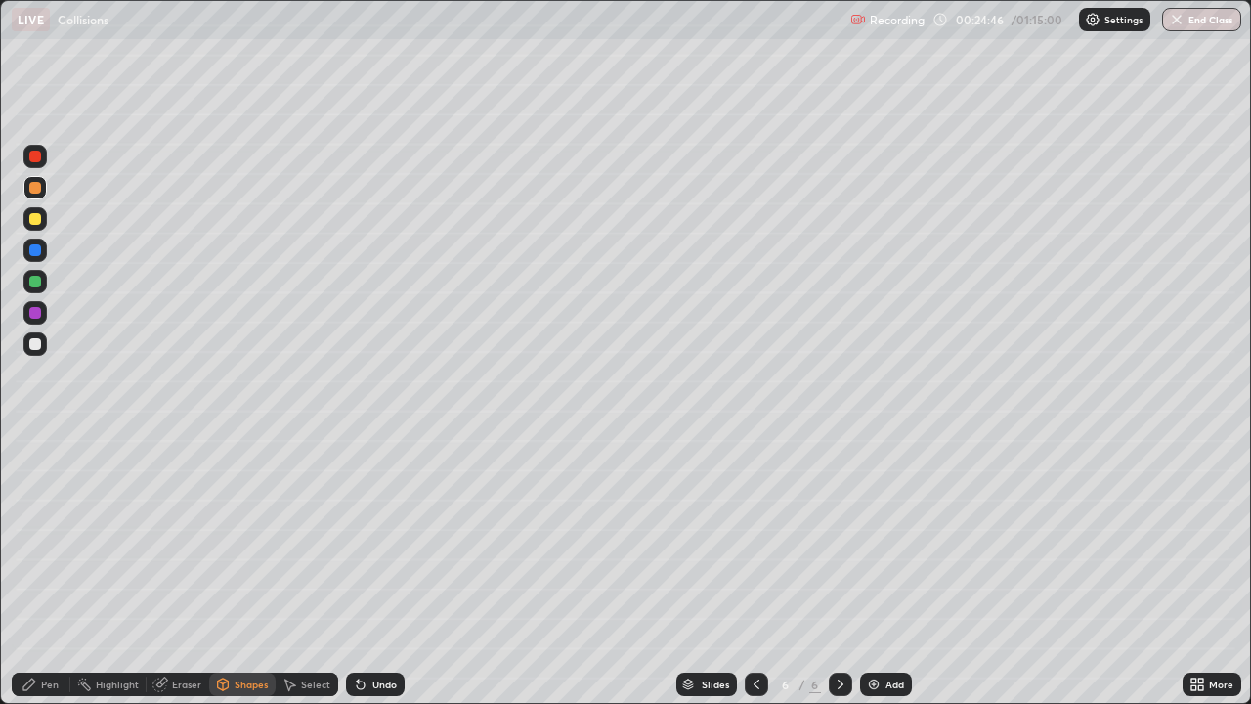
click at [42, 347] on div at bounding box center [34, 343] width 23 height 23
click at [51, 571] on div "Pen" at bounding box center [50, 684] width 18 height 10
click at [377, 571] on div "Undo" at bounding box center [384, 684] width 24 height 10
click at [372, 571] on div "Undo" at bounding box center [384, 684] width 24 height 10
click at [234, 571] on div "Shapes" at bounding box center [242, 684] width 66 height 23
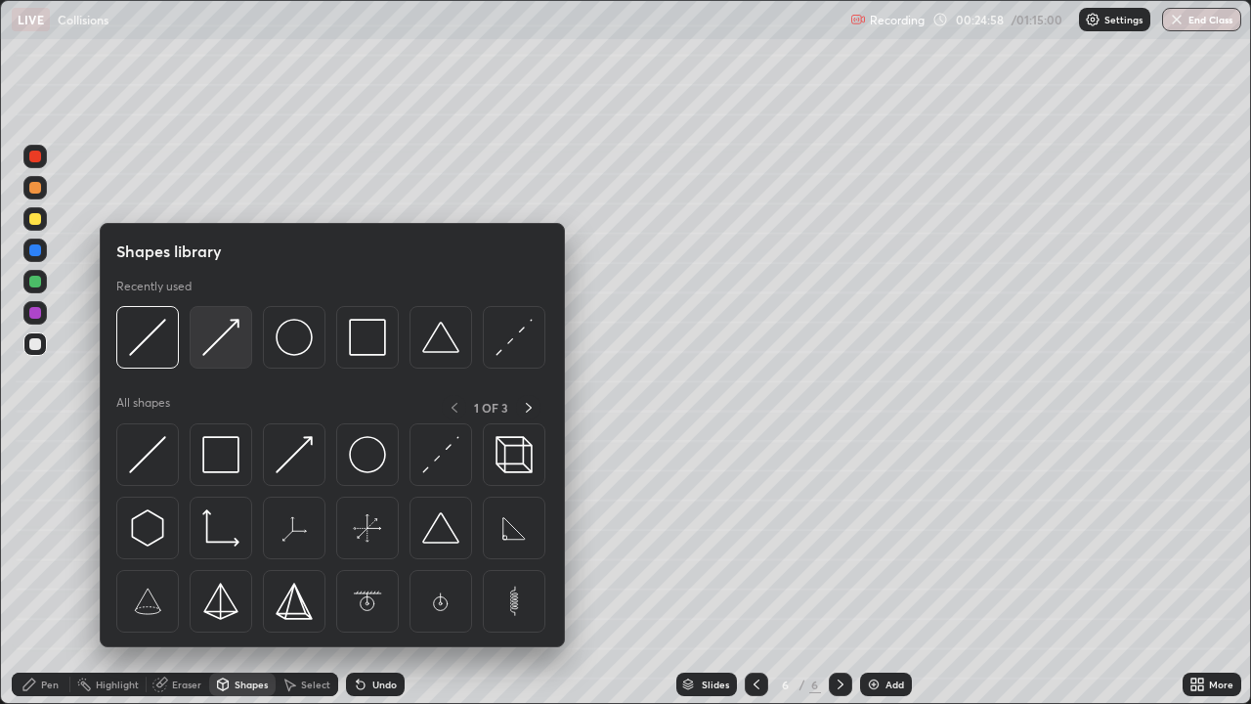
click at [222, 340] on img at bounding box center [220, 337] width 37 height 37
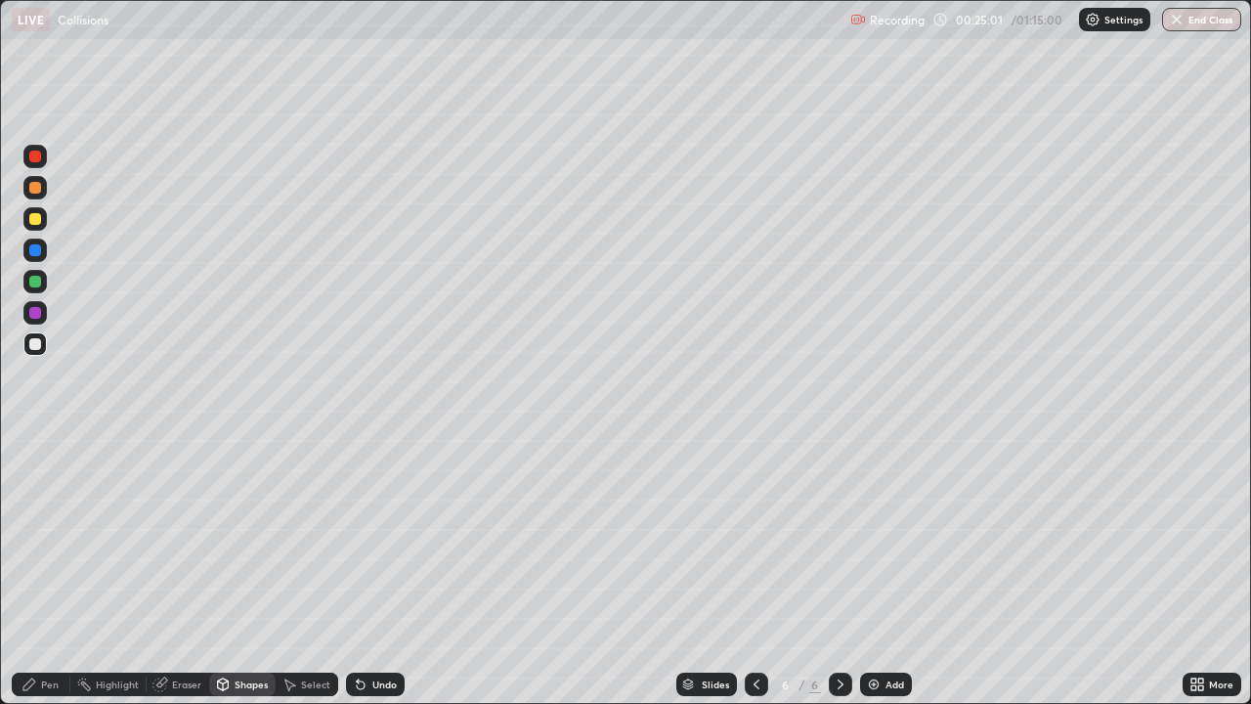
click at [50, 571] on div "Pen" at bounding box center [50, 684] width 18 height 10
click at [44, 187] on div at bounding box center [34, 187] width 23 height 23
click at [247, 571] on div "Shapes" at bounding box center [251, 684] width 33 height 10
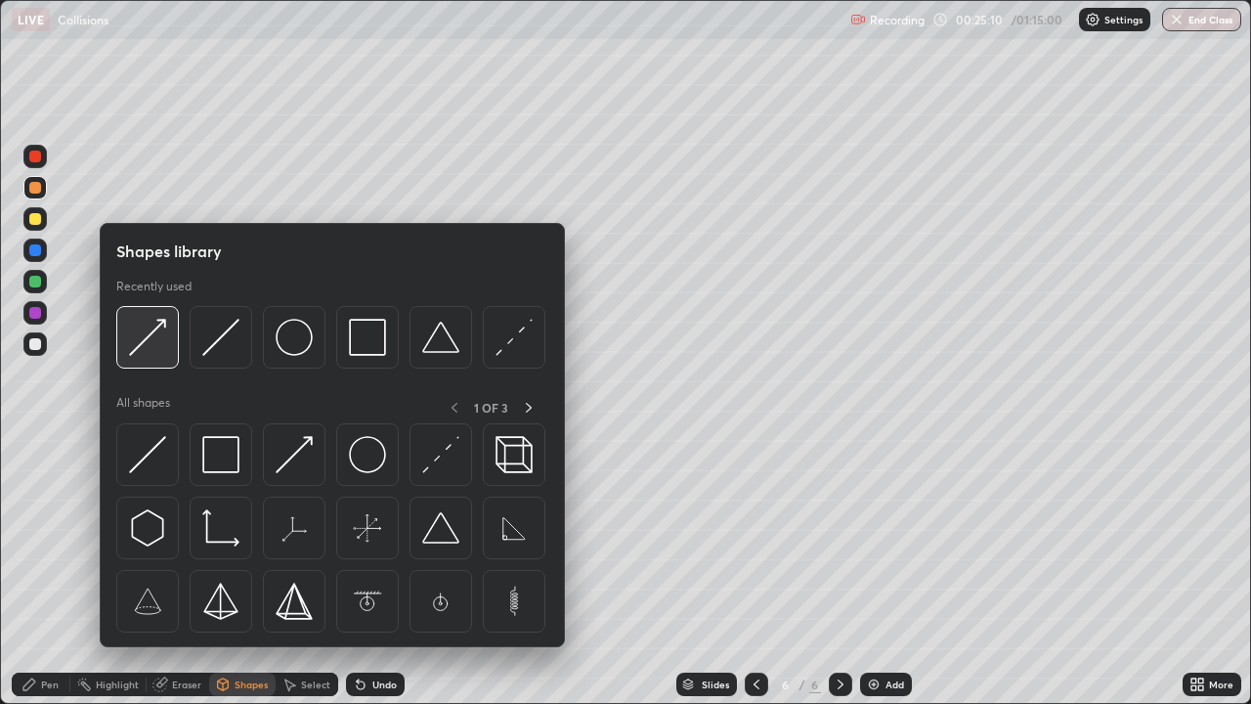
click at [165, 344] on img at bounding box center [147, 337] width 37 height 37
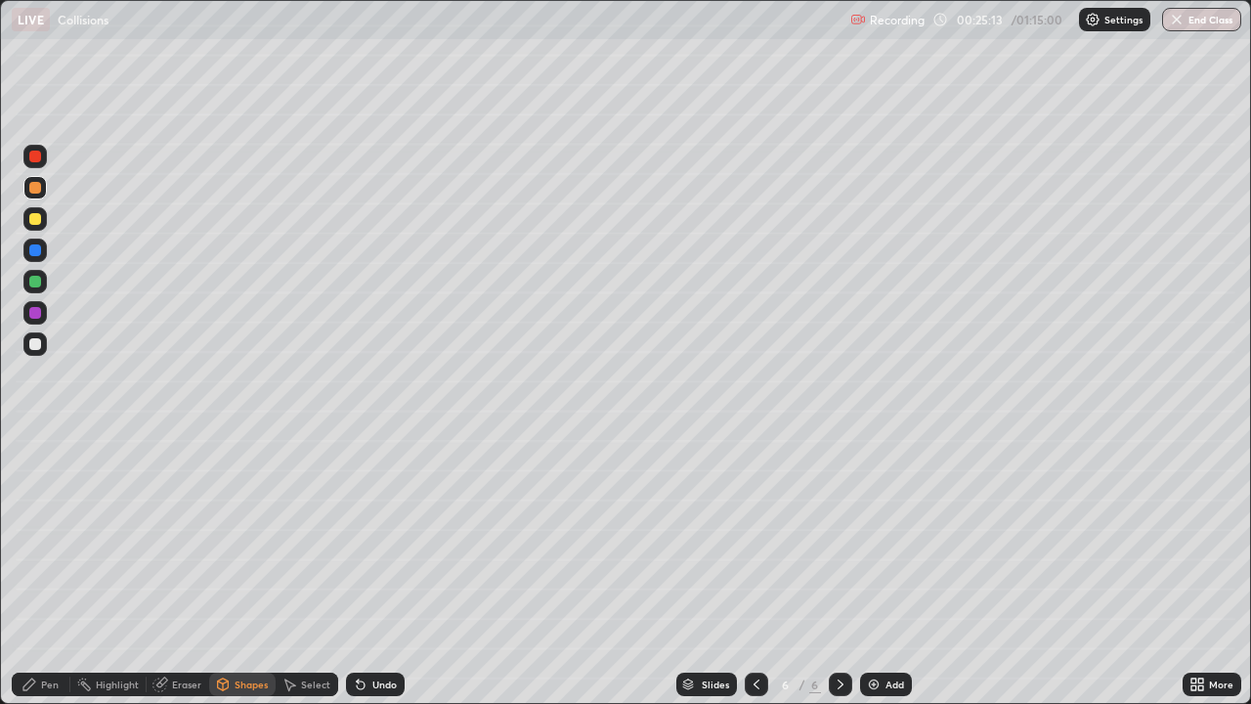
click at [60, 571] on div "Pen" at bounding box center [41, 684] width 59 height 23
click at [178, 571] on div "Eraser" at bounding box center [186, 684] width 29 height 10
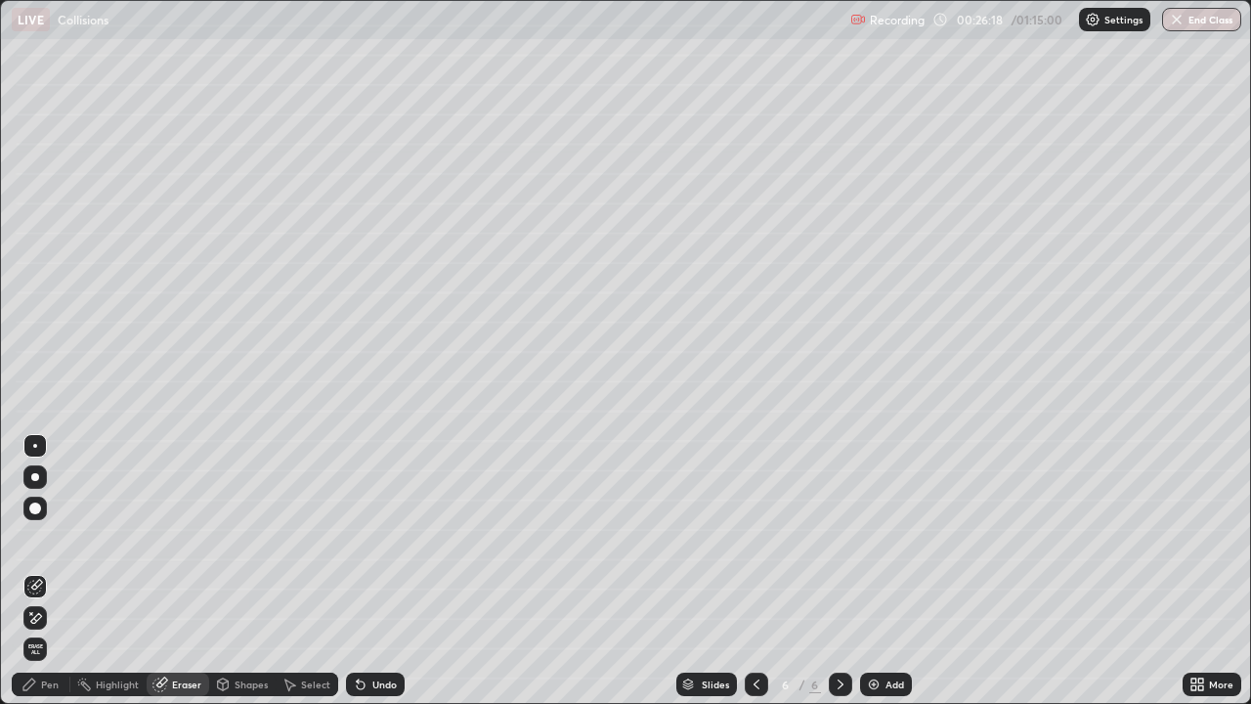
click at [40, 571] on div "Pen" at bounding box center [41, 684] width 59 height 23
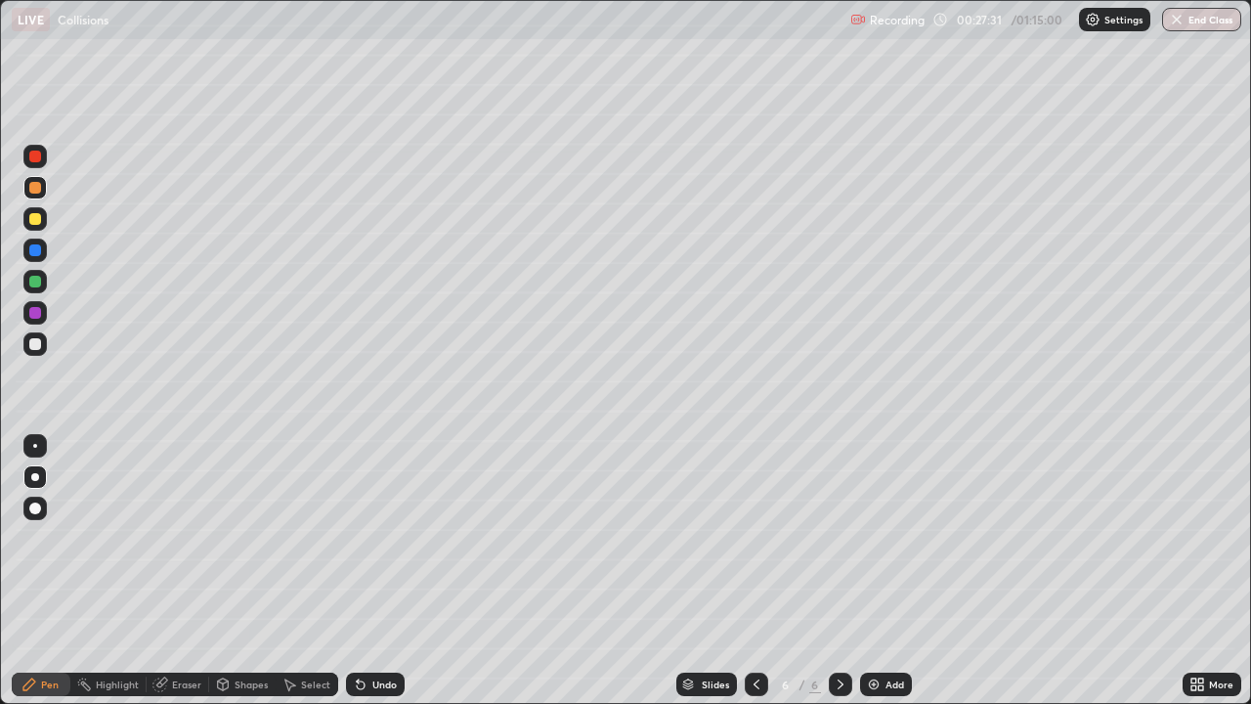
click at [176, 571] on div "Eraser" at bounding box center [178, 684] width 63 height 23
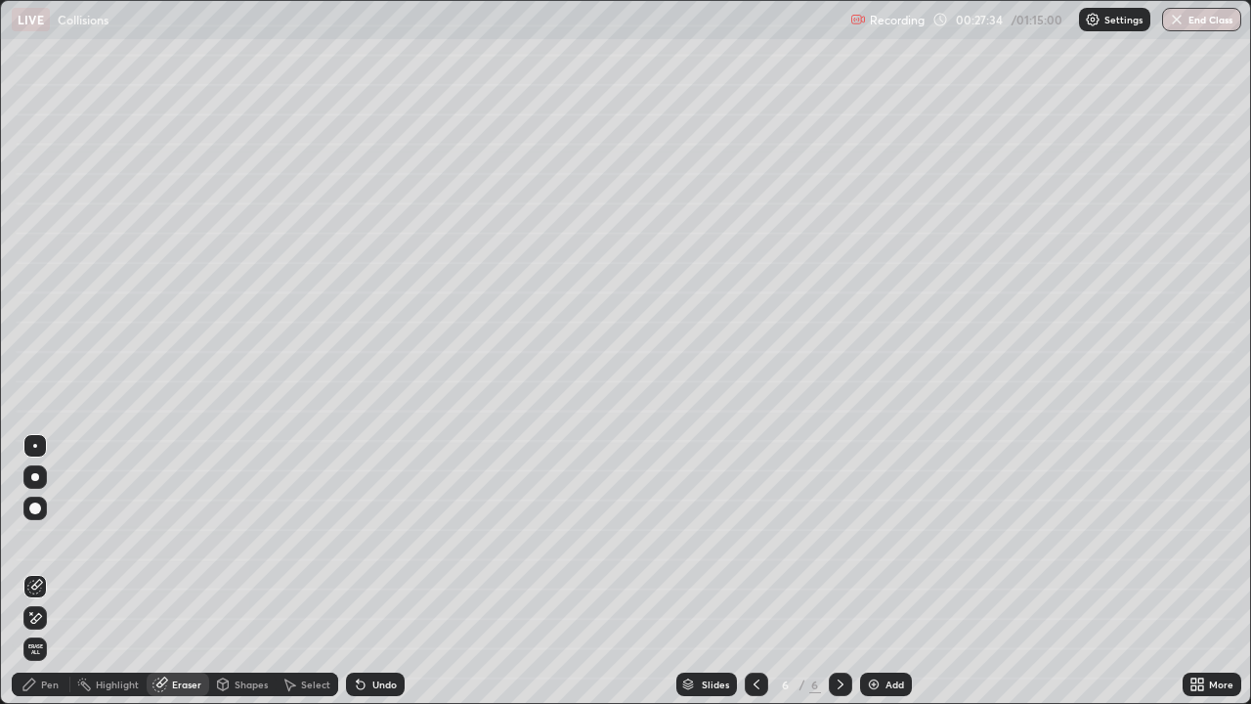
click at [63, 571] on div "Pen" at bounding box center [41, 684] width 59 height 23
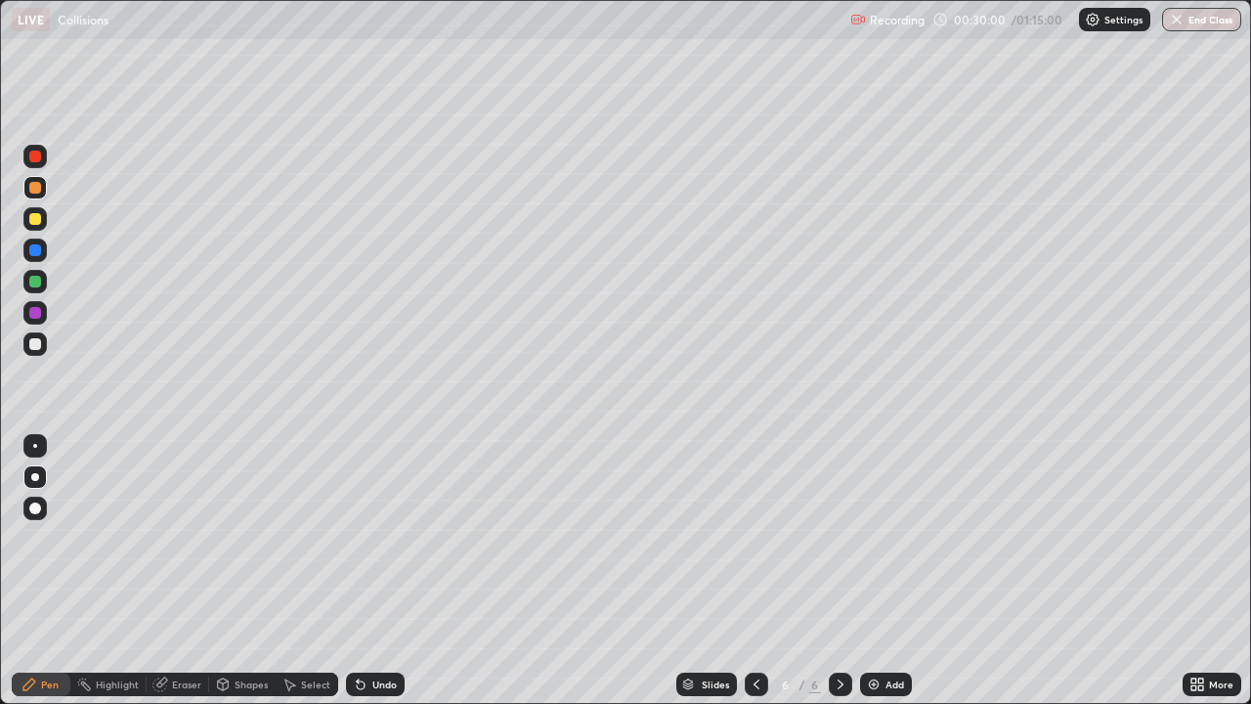
click at [874, 571] on img at bounding box center [874, 685] width 16 height 16
click at [373, 571] on div "Undo" at bounding box center [384, 684] width 24 height 10
click at [376, 571] on div "Undo" at bounding box center [384, 684] width 24 height 10
click at [378, 571] on div "Undo" at bounding box center [384, 684] width 24 height 10
click at [373, 571] on div "Undo" at bounding box center [384, 684] width 24 height 10
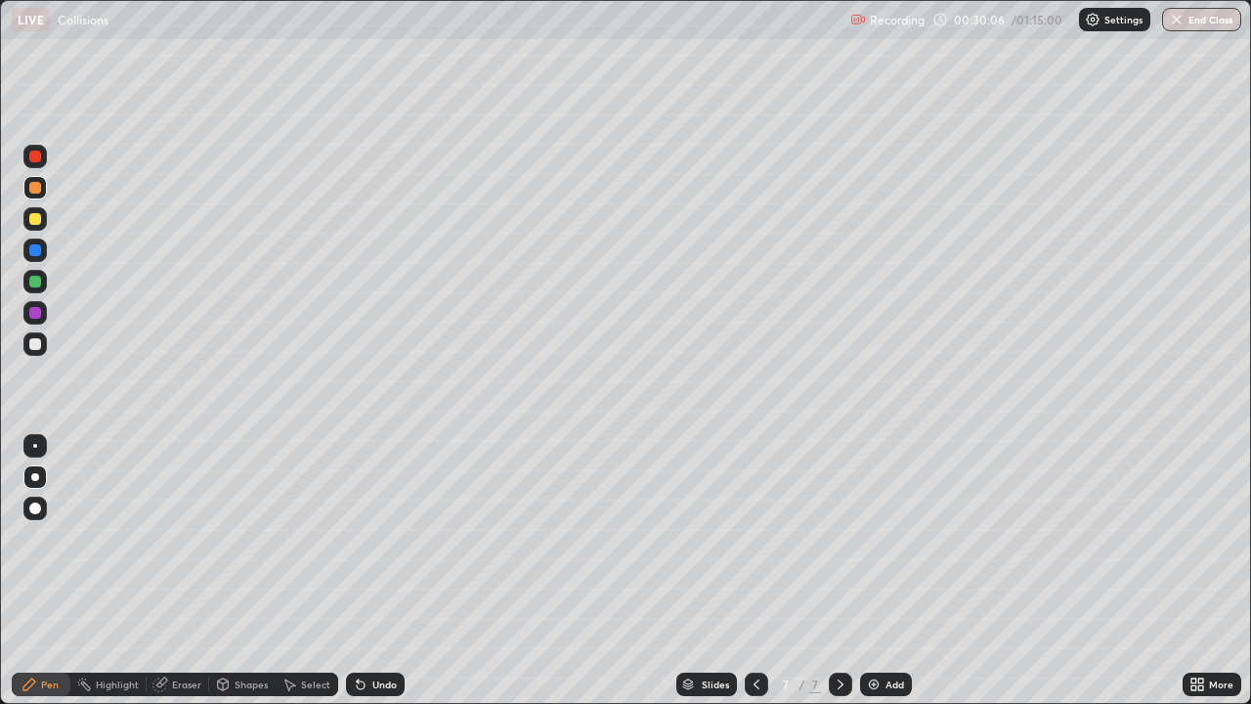
click at [373, 571] on div "Undo" at bounding box center [384, 684] width 24 height 10
click at [40, 217] on div at bounding box center [35, 219] width 12 height 12
click at [252, 571] on div "Shapes" at bounding box center [251, 684] width 33 height 10
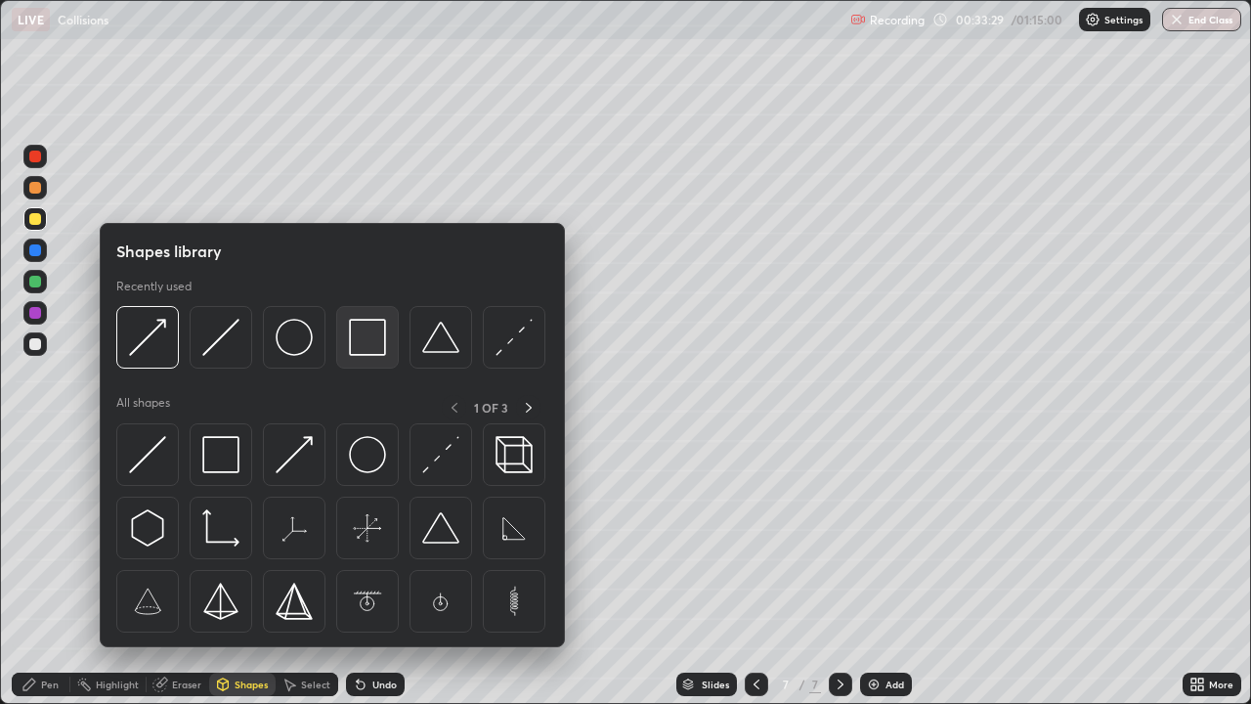
click at [375, 344] on img at bounding box center [367, 337] width 37 height 37
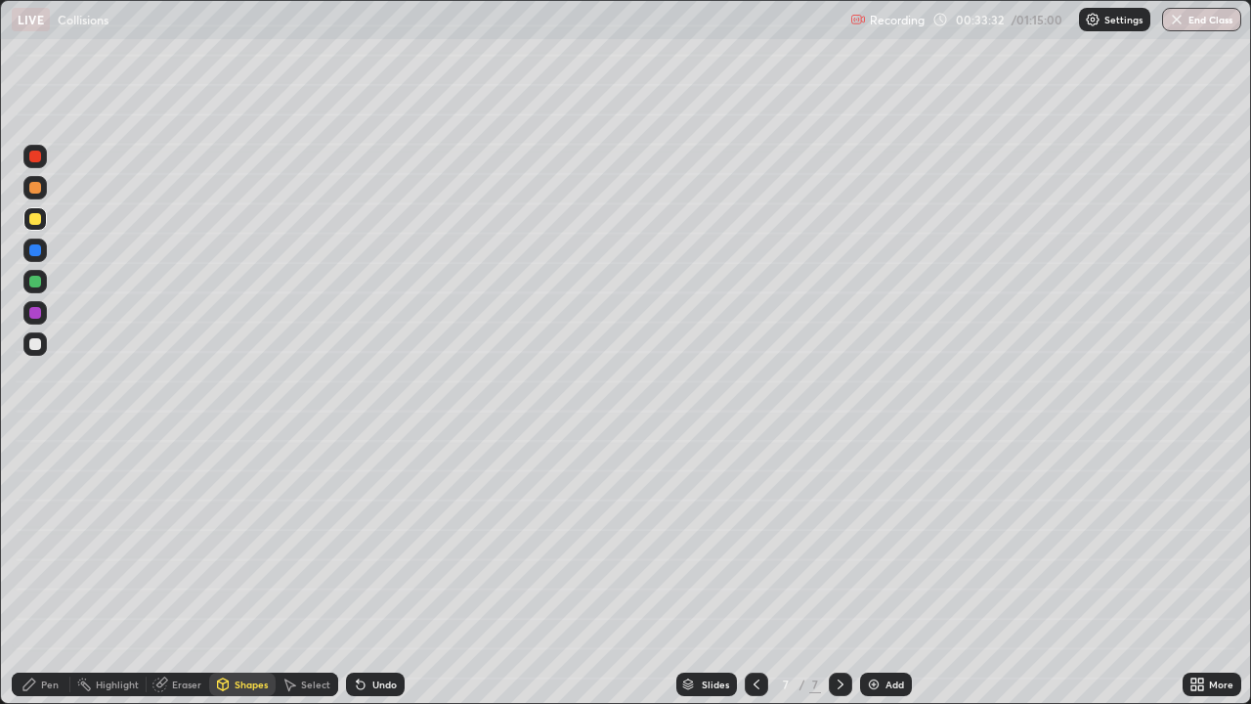
click at [376, 571] on div "Undo" at bounding box center [384, 684] width 24 height 10
click at [44, 571] on div "Pen" at bounding box center [41, 684] width 59 height 23
click at [241, 571] on div "Shapes" at bounding box center [251, 684] width 33 height 10
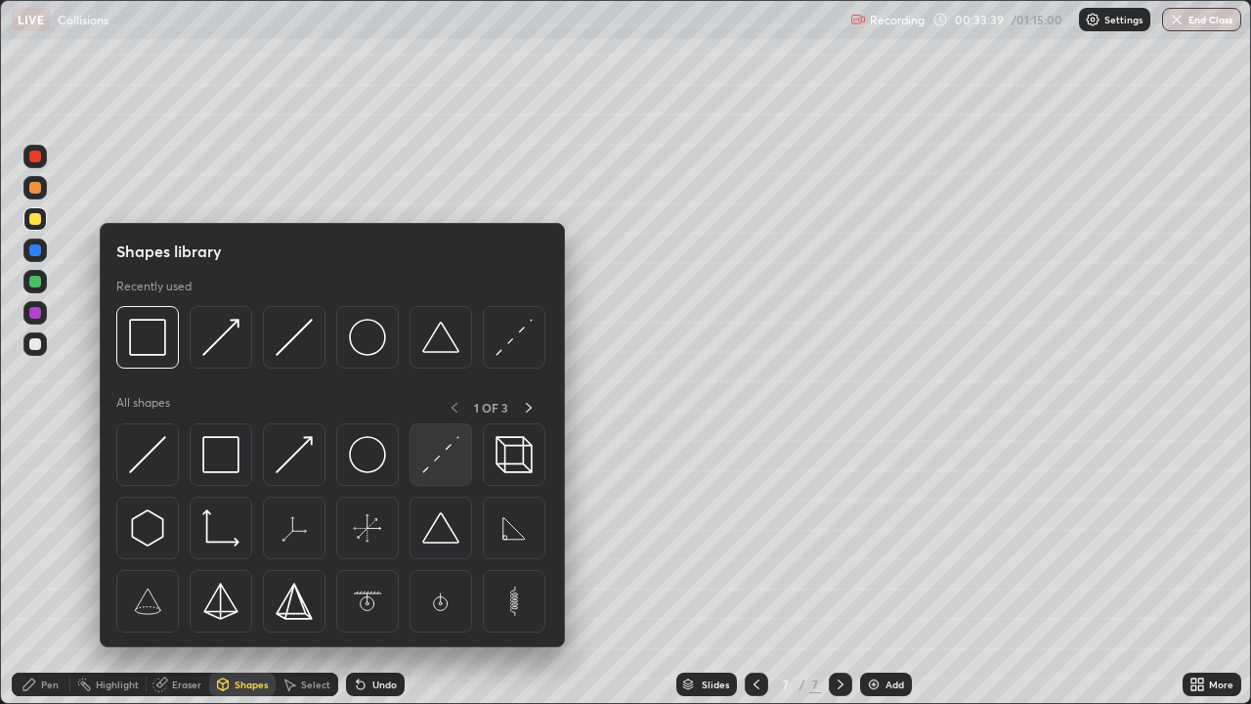
click at [442, 454] on img at bounding box center [440, 454] width 37 height 37
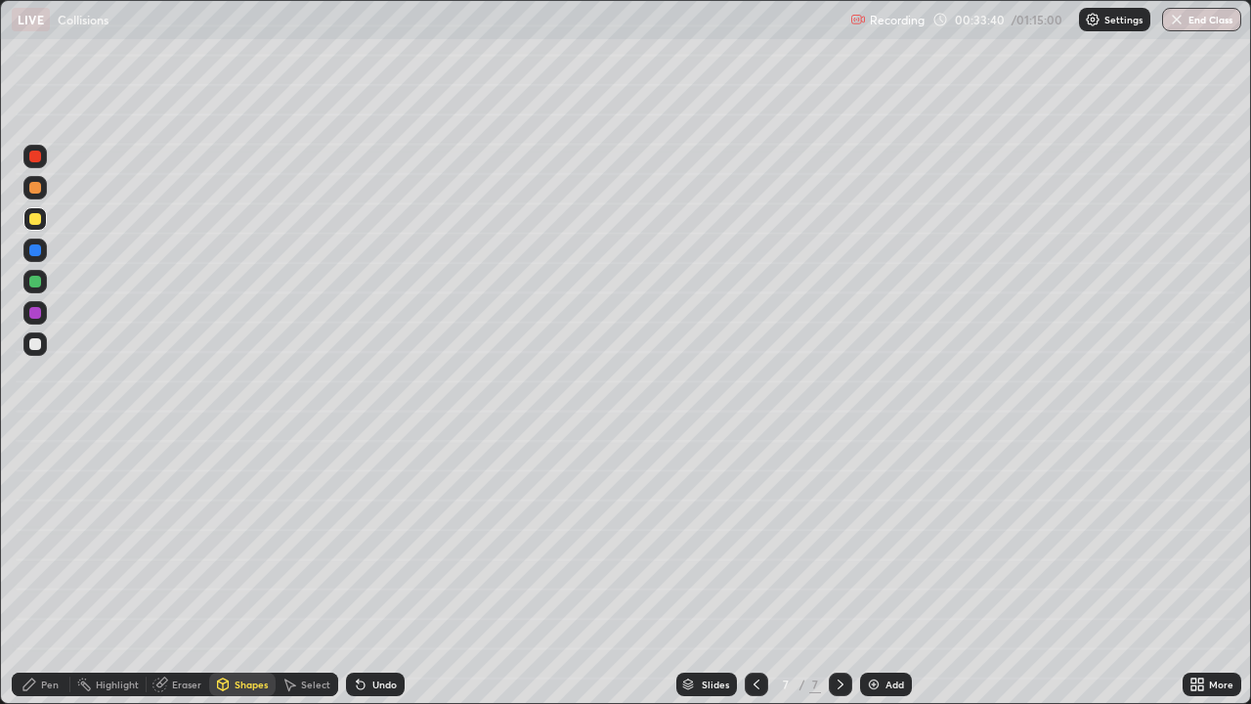
click at [43, 338] on div at bounding box center [34, 343] width 23 height 23
click at [43, 571] on div "Pen" at bounding box center [41, 684] width 59 height 23
click at [222, 571] on icon at bounding box center [223, 682] width 11 height 3
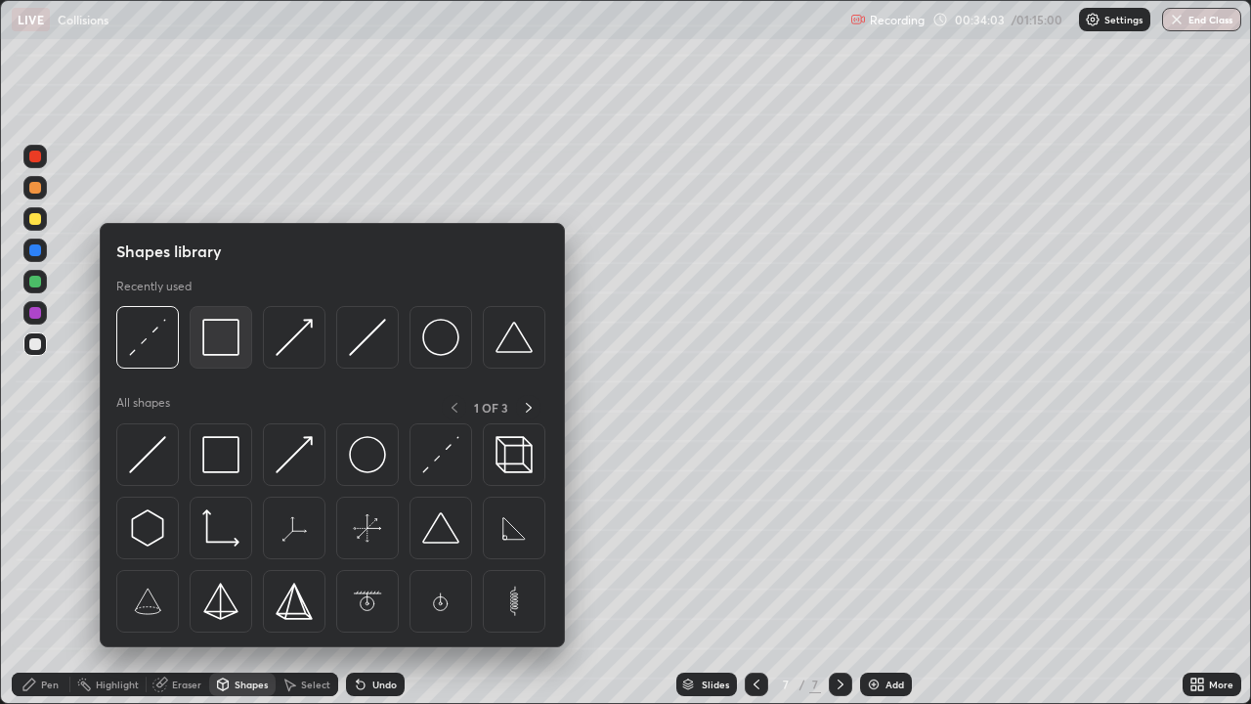
click at [228, 343] on img at bounding box center [220, 337] width 37 height 37
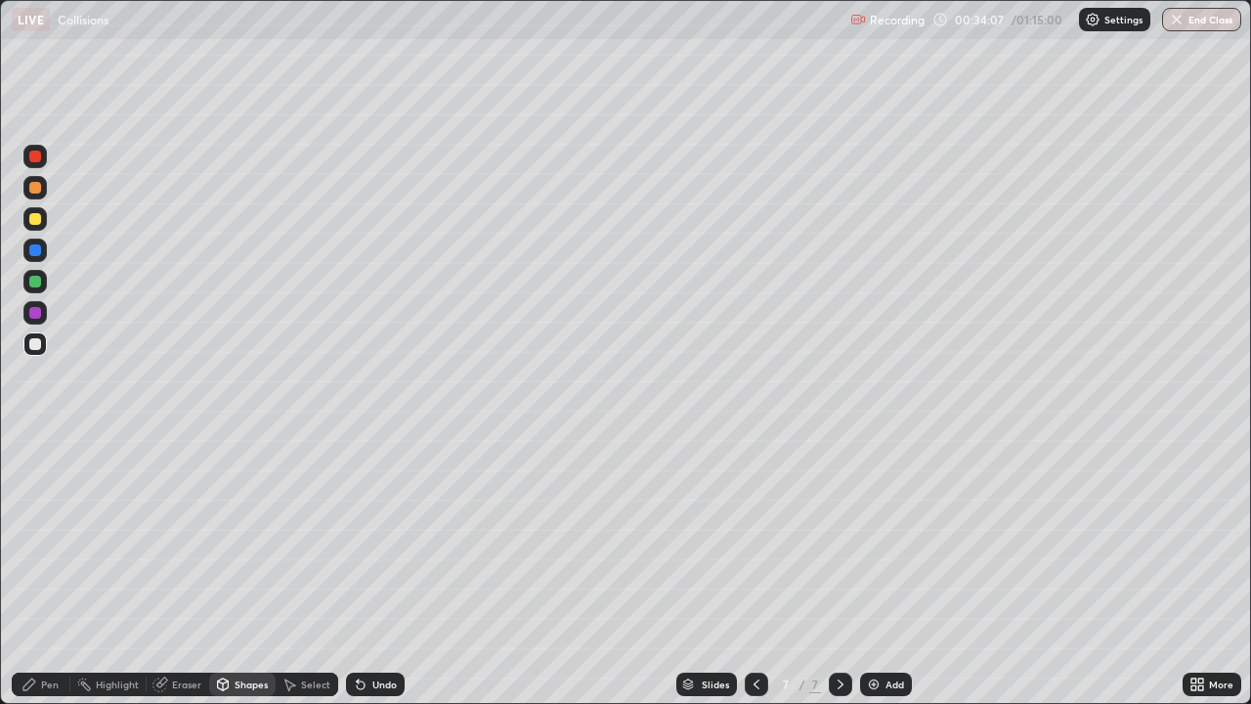
click at [36, 209] on div at bounding box center [34, 218] width 23 height 23
click at [235, 571] on div "Shapes" at bounding box center [251, 684] width 33 height 10
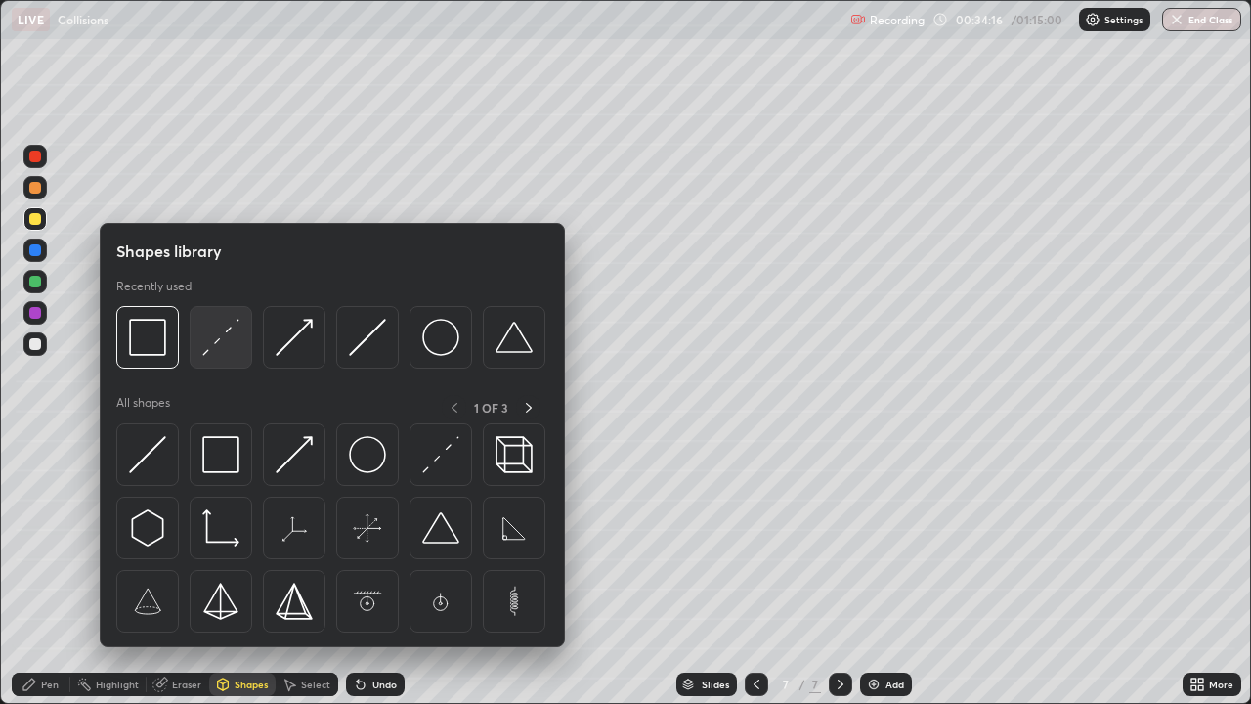
click at [228, 344] on img at bounding box center [220, 337] width 37 height 37
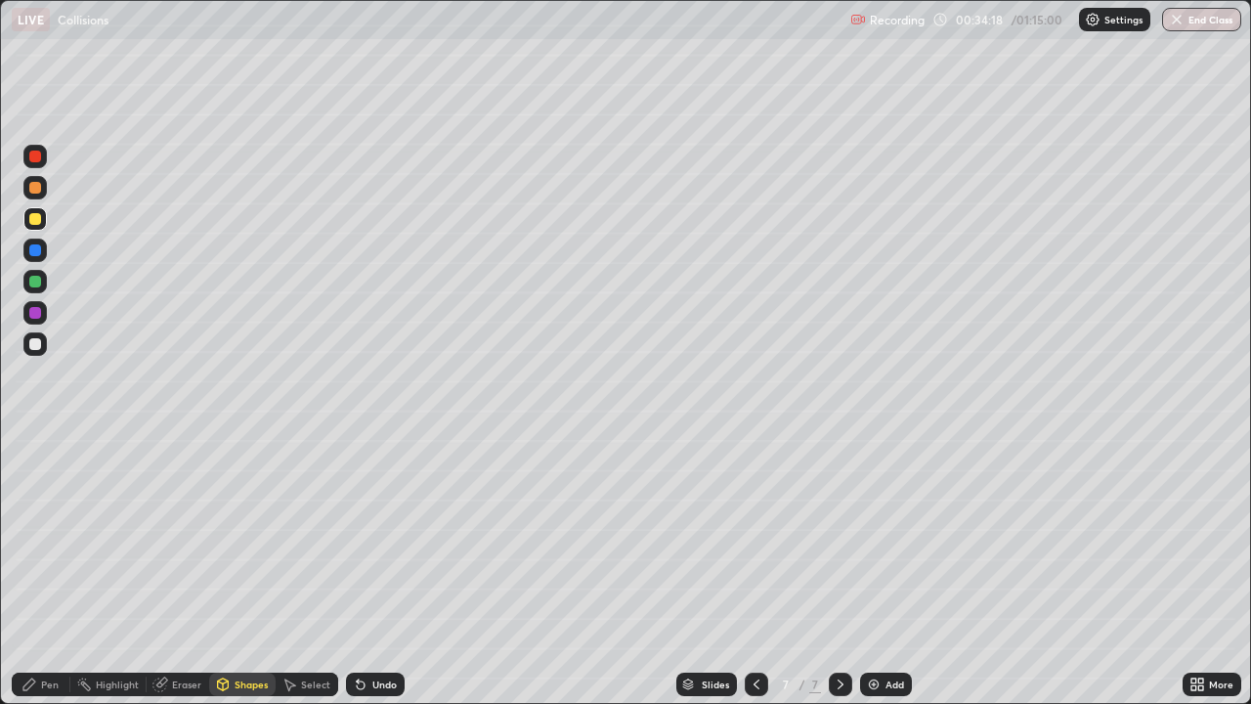
click at [45, 346] on div at bounding box center [34, 343] width 23 height 23
click at [47, 571] on div "Pen" at bounding box center [50, 684] width 18 height 10
click at [307, 571] on div "Select" at bounding box center [315, 684] width 29 height 10
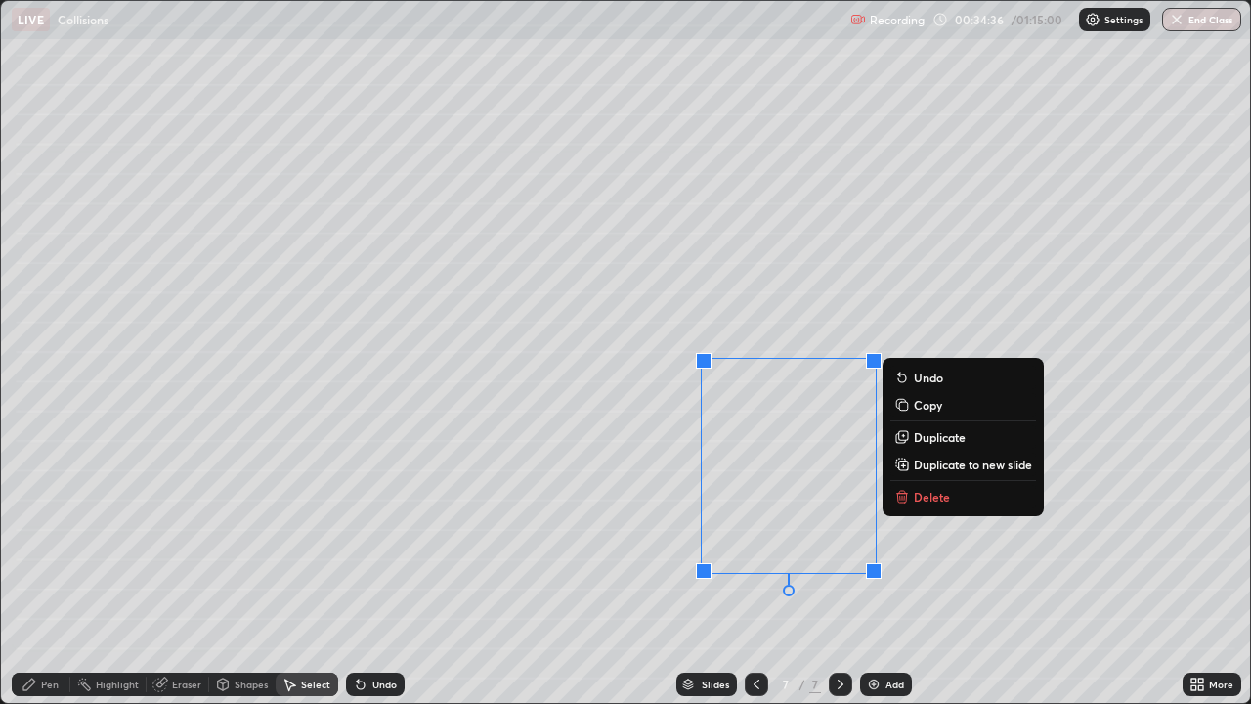
click at [631, 571] on div "0 ° Undo Copy Duplicate Duplicate to new slide Delete" at bounding box center [625, 352] width 1249 height 702
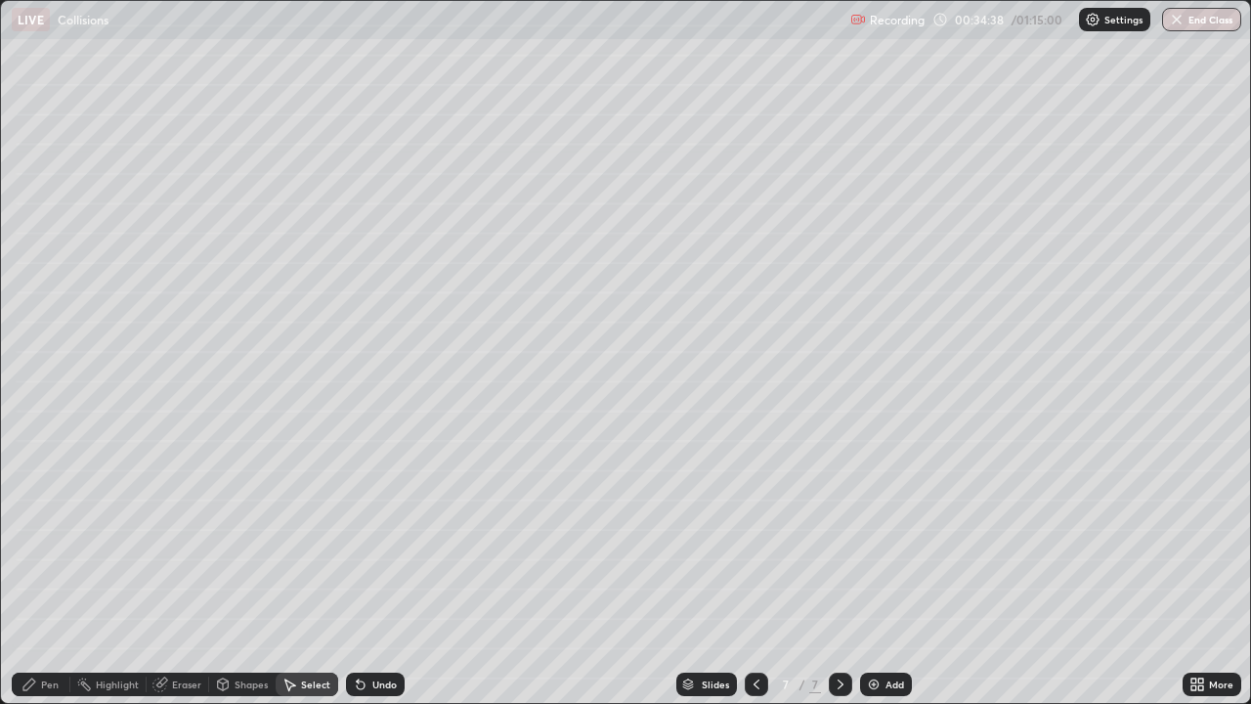
click at [229, 571] on icon at bounding box center [223, 685] width 16 height 16
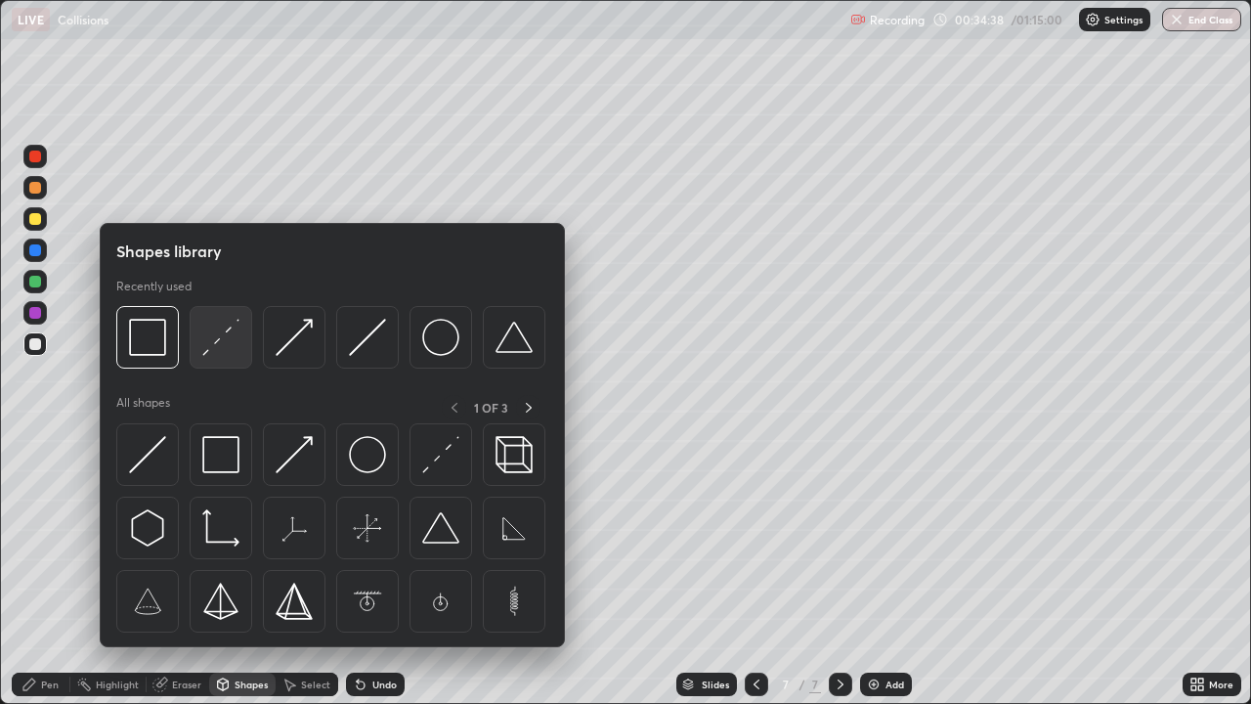
click at [218, 331] on img at bounding box center [220, 337] width 37 height 37
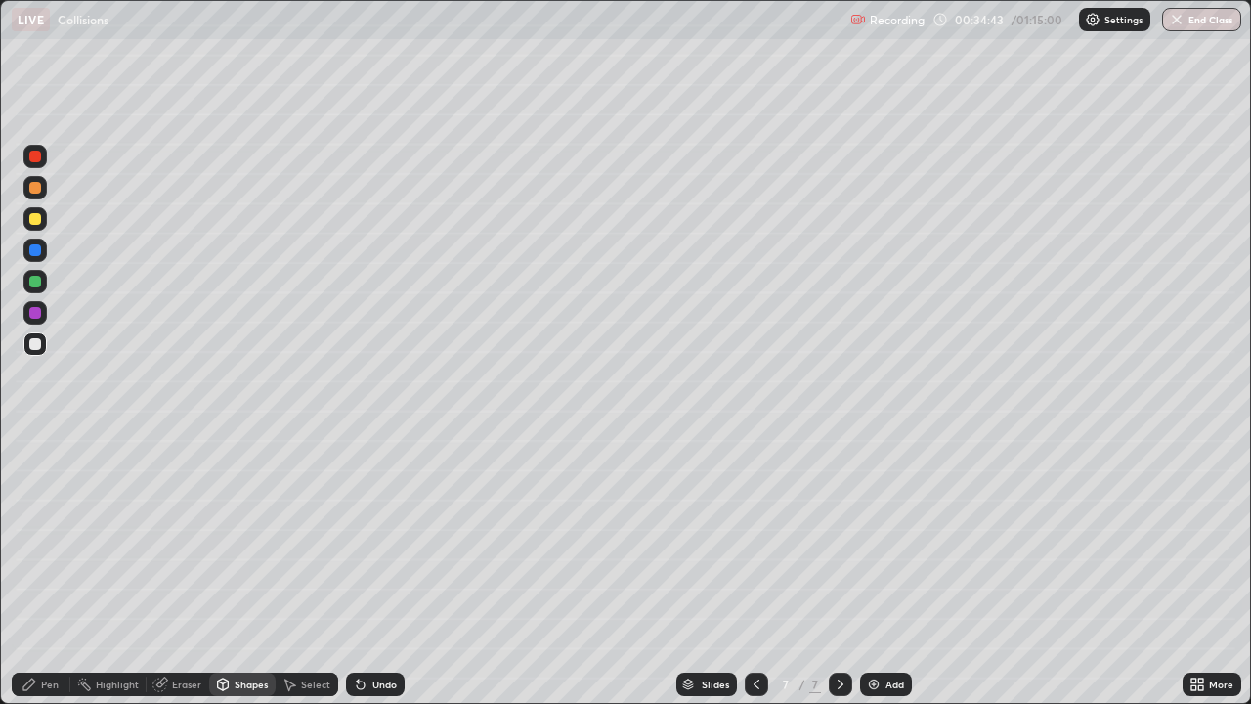
click at [51, 571] on div "Pen" at bounding box center [50, 684] width 18 height 10
click at [371, 571] on div "Undo" at bounding box center [375, 684] width 59 height 23
click at [245, 571] on div "Shapes" at bounding box center [251, 684] width 33 height 10
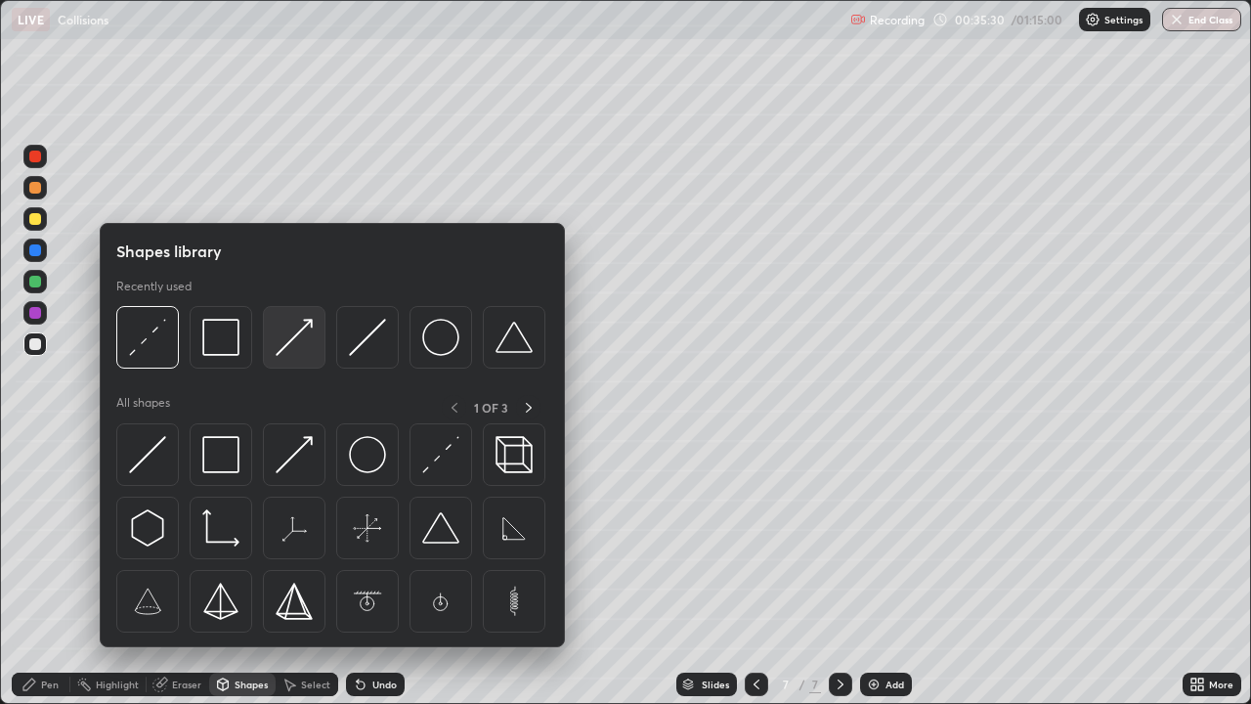
click at [296, 332] on img at bounding box center [294, 337] width 37 height 37
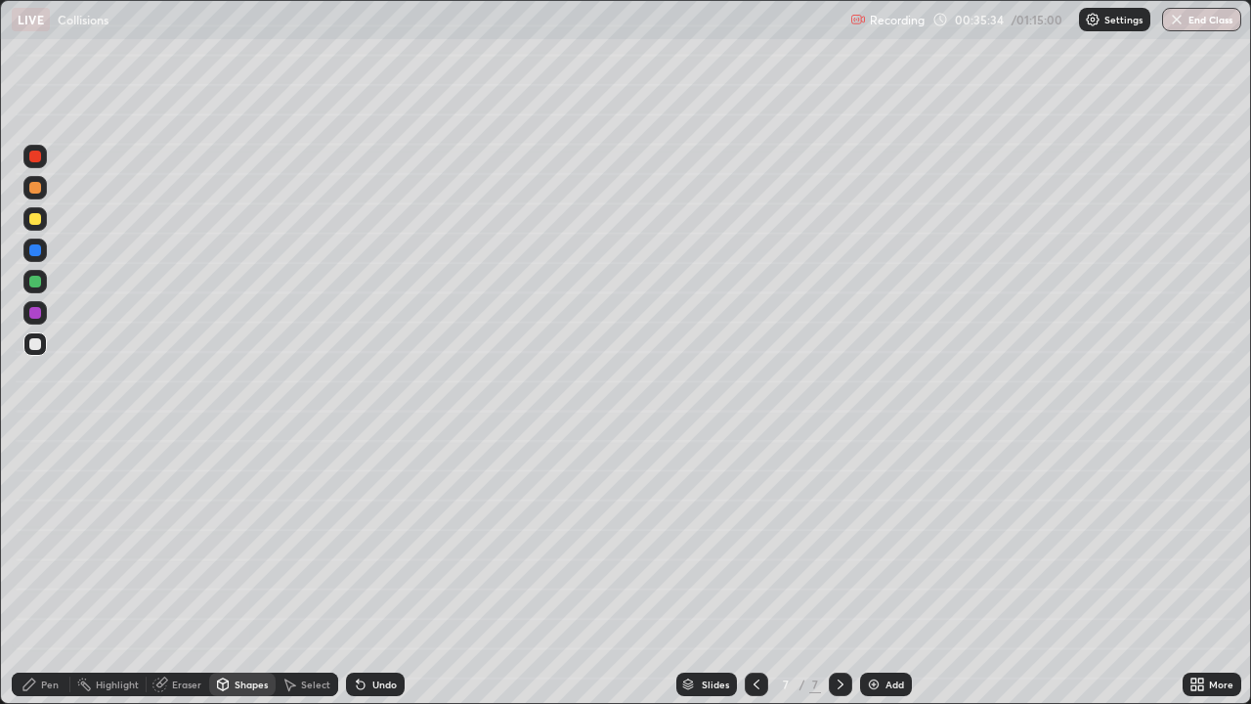
click at [48, 571] on div "Pen" at bounding box center [50, 684] width 18 height 10
click at [38, 188] on div at bounding box center [35, 188] width 12 height 12
click at [776, 571] on div "7 / 7" at bounding box center [799, 684] width 108 height 39
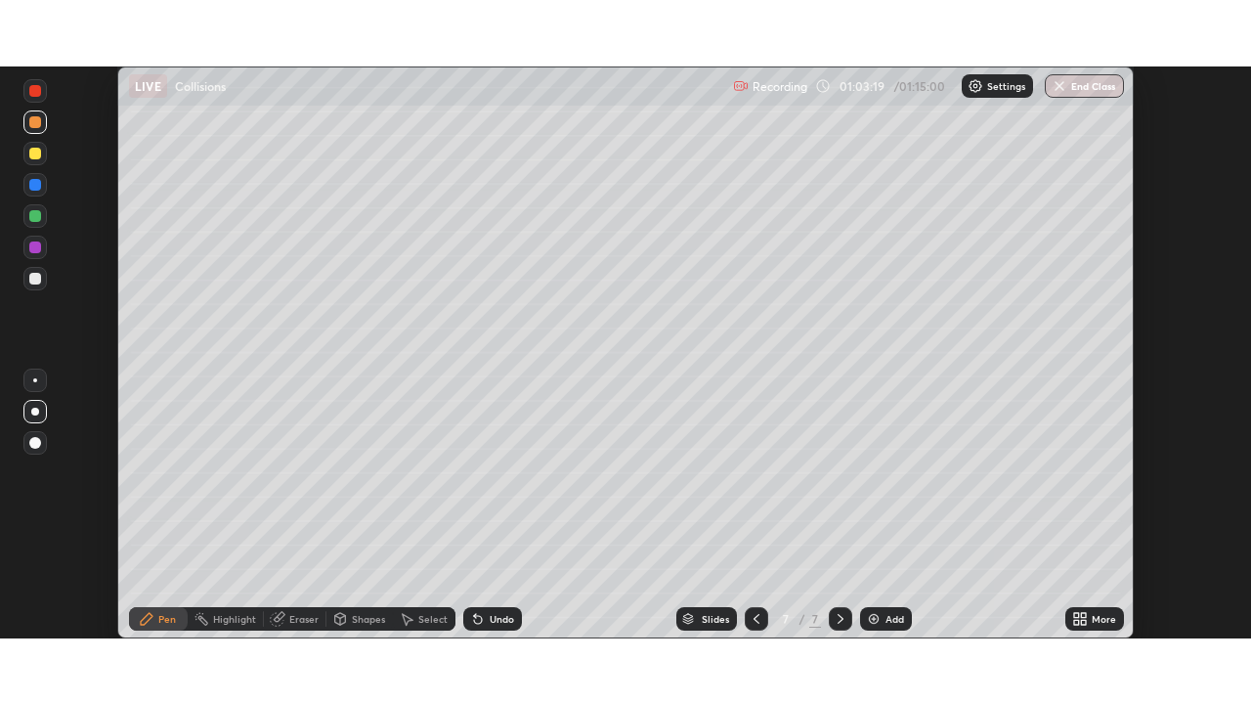
scroll to position [97190, 96511]
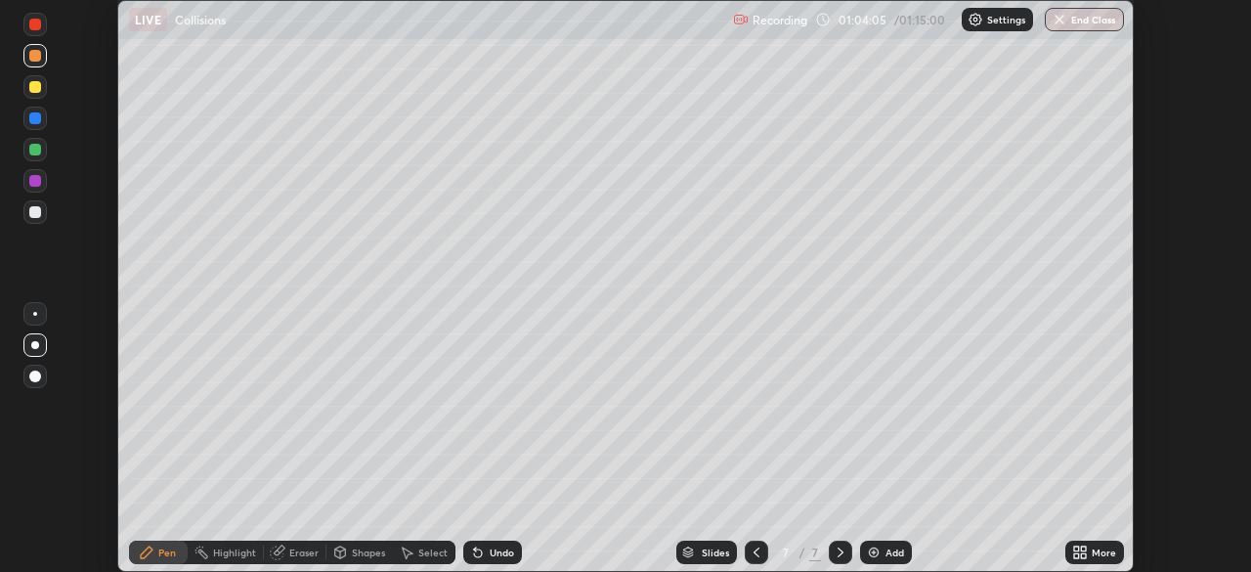
click at [1080, 548] on icon at bounding box center [1080, 553] width 16 height 16
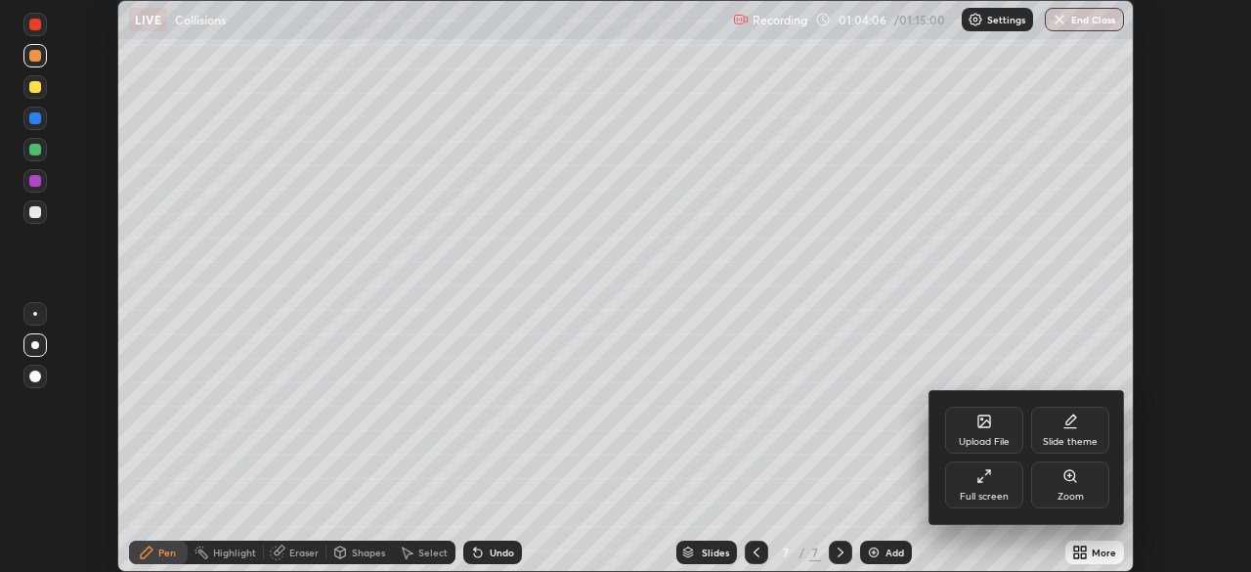
click at [978, 484] on div "Full screen" at bounding box center [984, 484] width 78 height 47
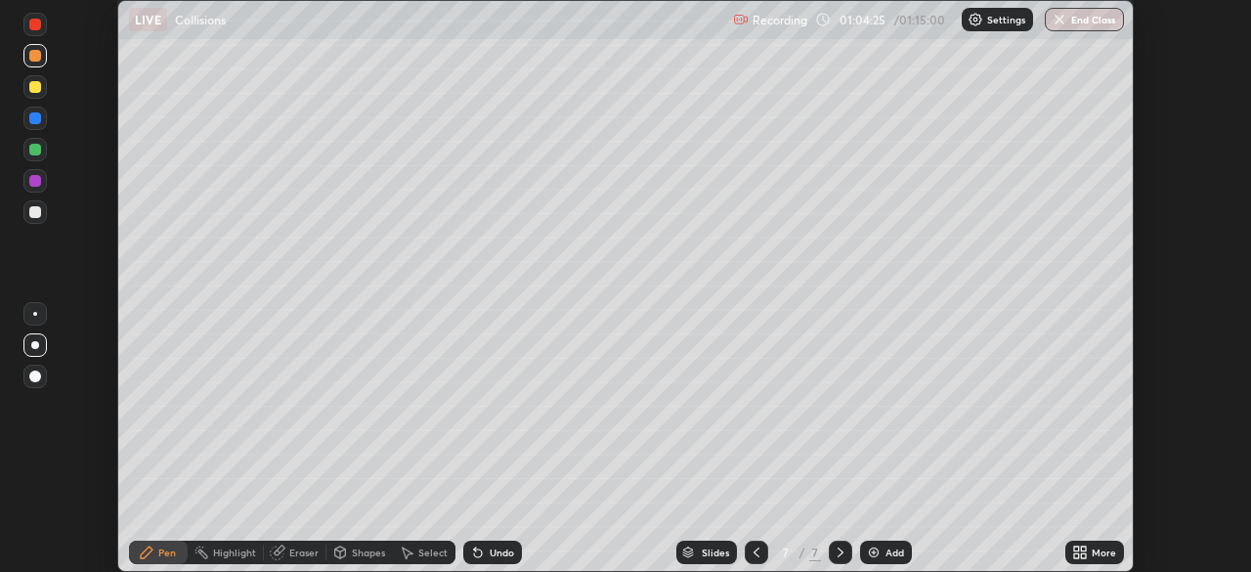
click at [1083, 550] on icon at bounding box center [1083, 548] width 5 height 5
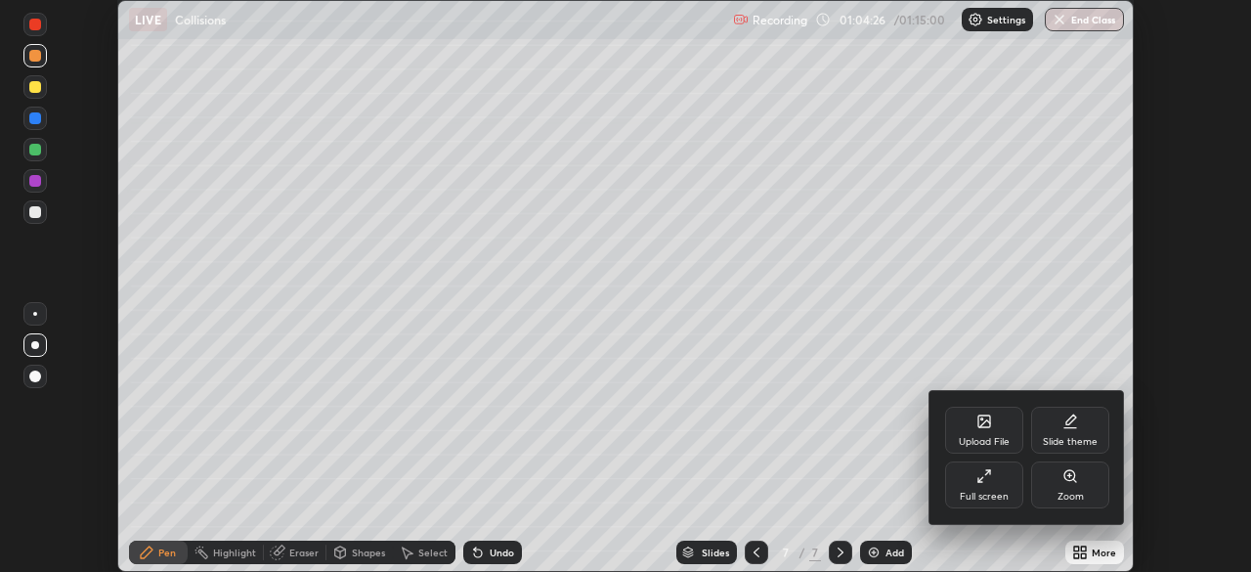
click at [996, 484] on div "Full screen" at bounding box center [984, 484] width 78 height 47
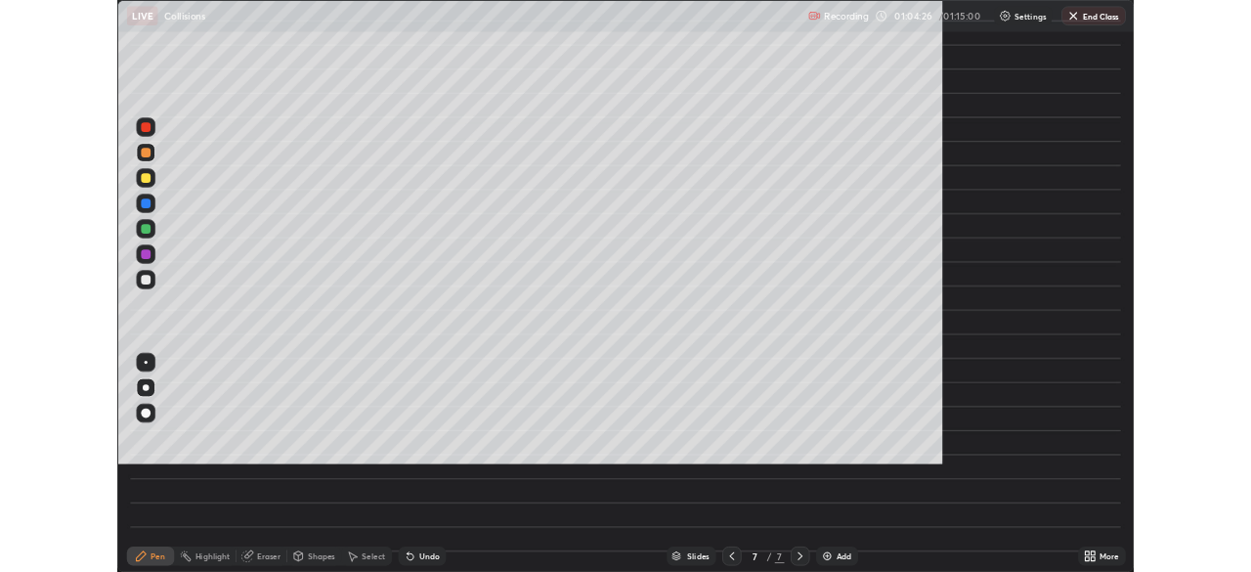
scroll to position [704, 1251]
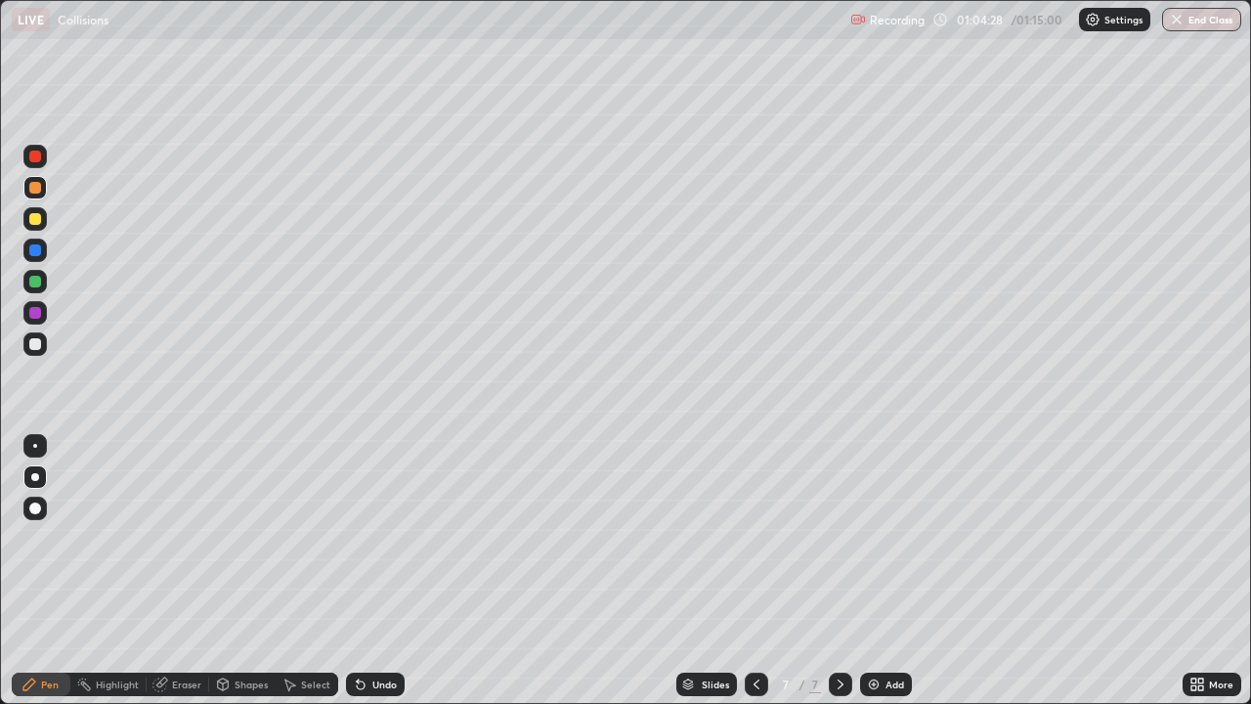
click at [1199, 571] on icon at bounding box center [1201, 680] width 5 height 5
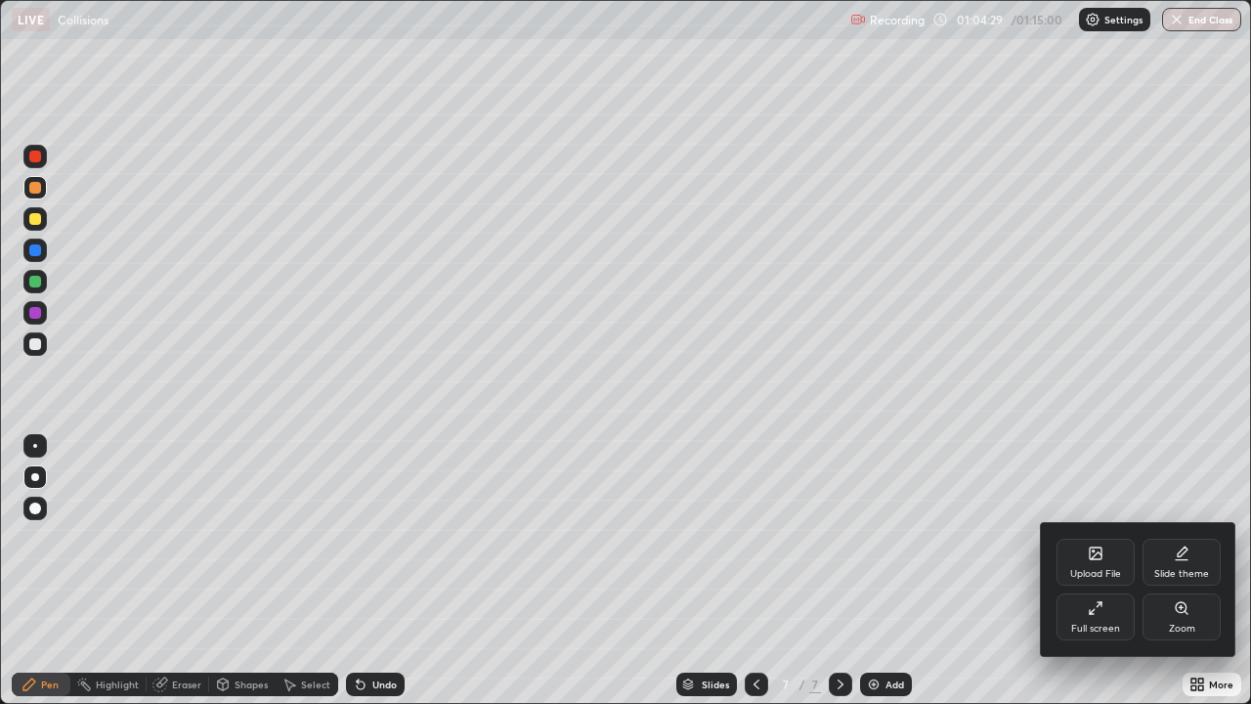
click at [1094, 571] on icon at bounding box center [1096, 608] width 16 height 16
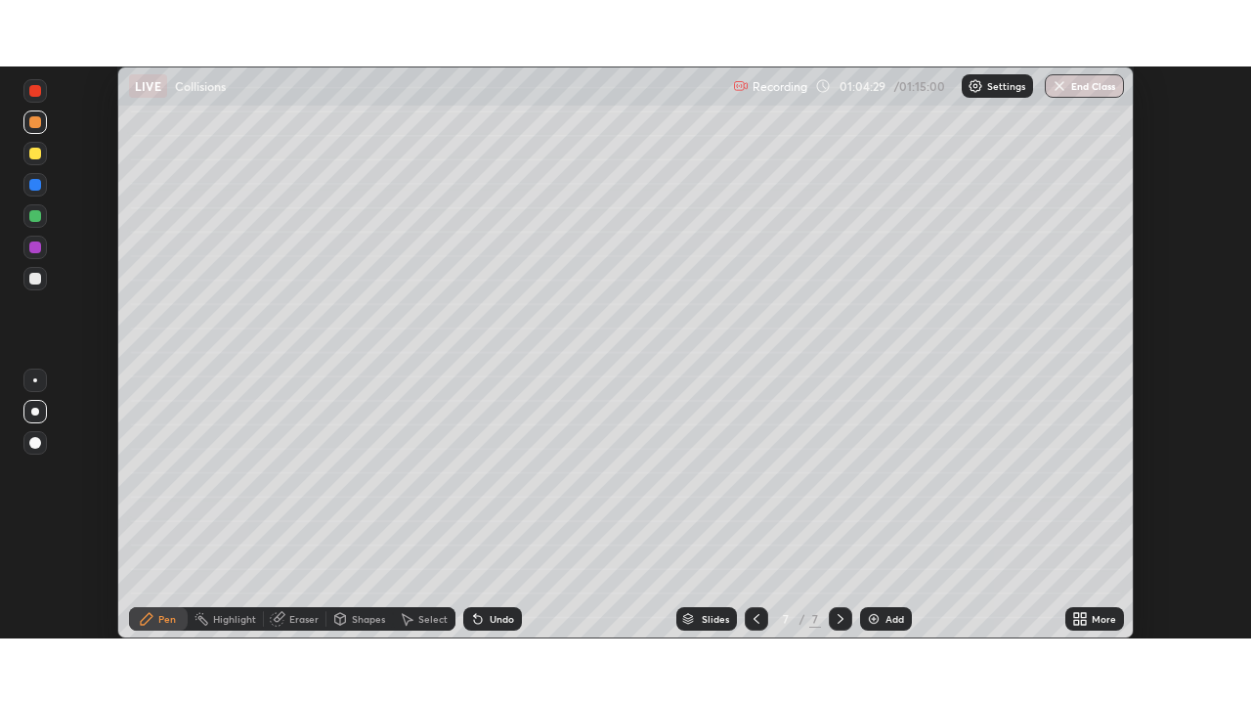
scroll to position [97190, 96511]
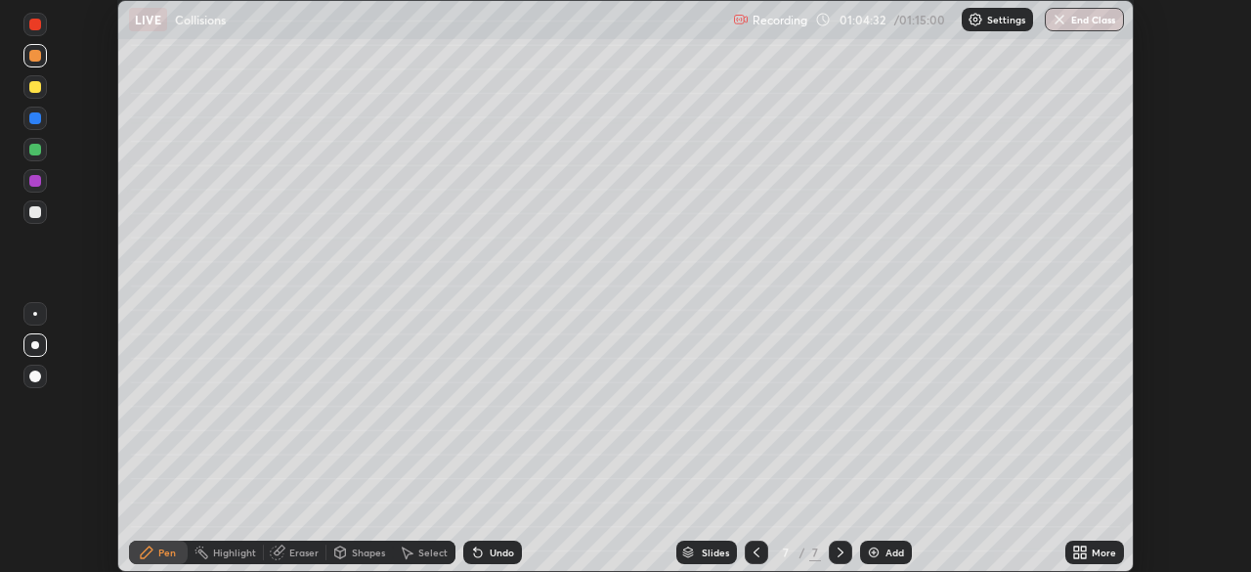
click at [1083, 548] on icon at bounding box center [1083, 548] width 5 height 5
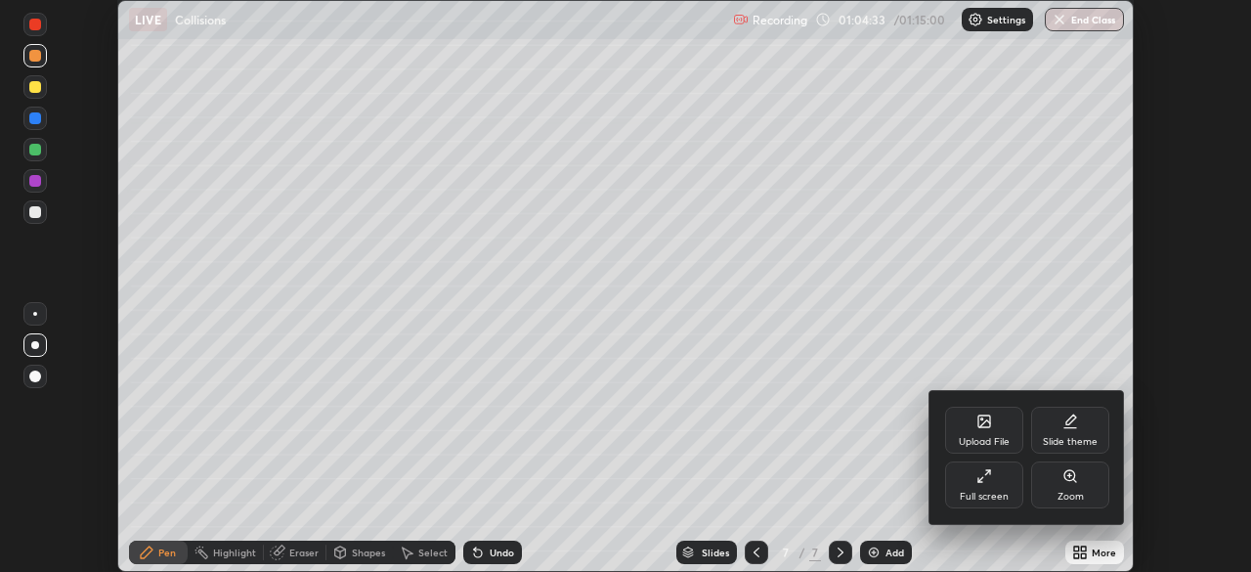
click at [992, 489] on div "Full screen" at bounding box center [984, 484] width 78 height 47
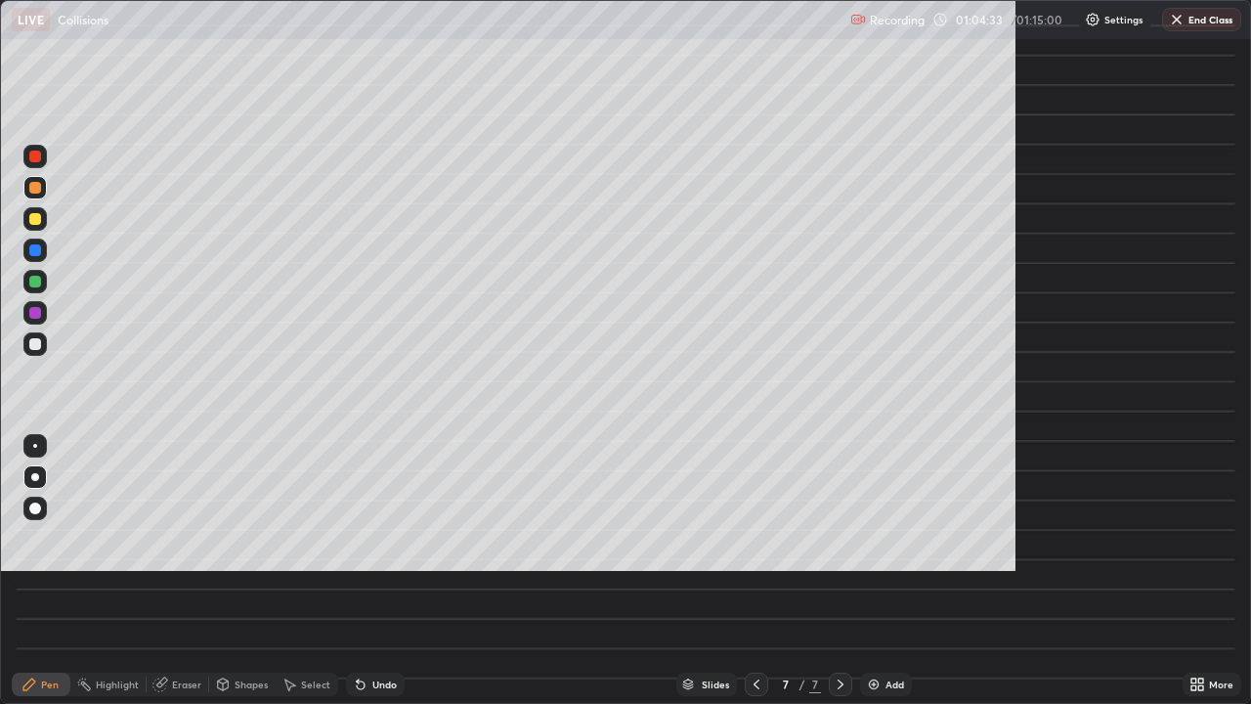
scroll to position [704, 1251]
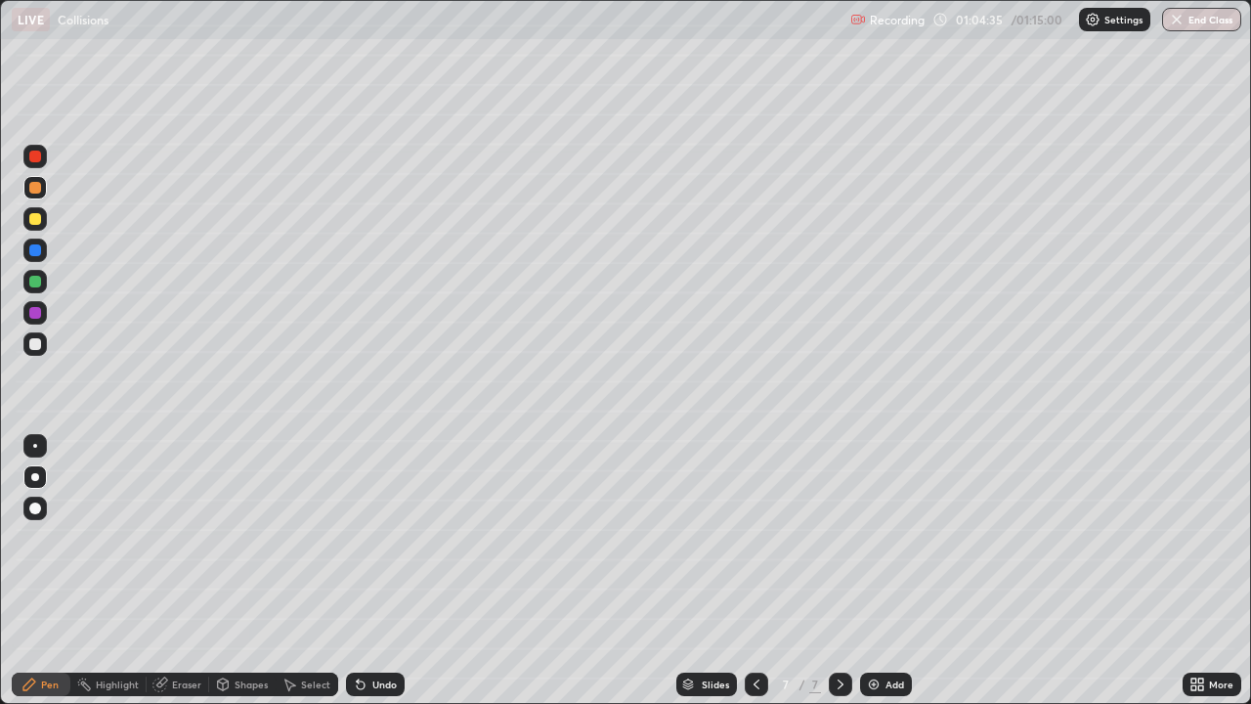
click at [1181, 22] on img "button" at bounding box center [1177, 20] width 16 height 16
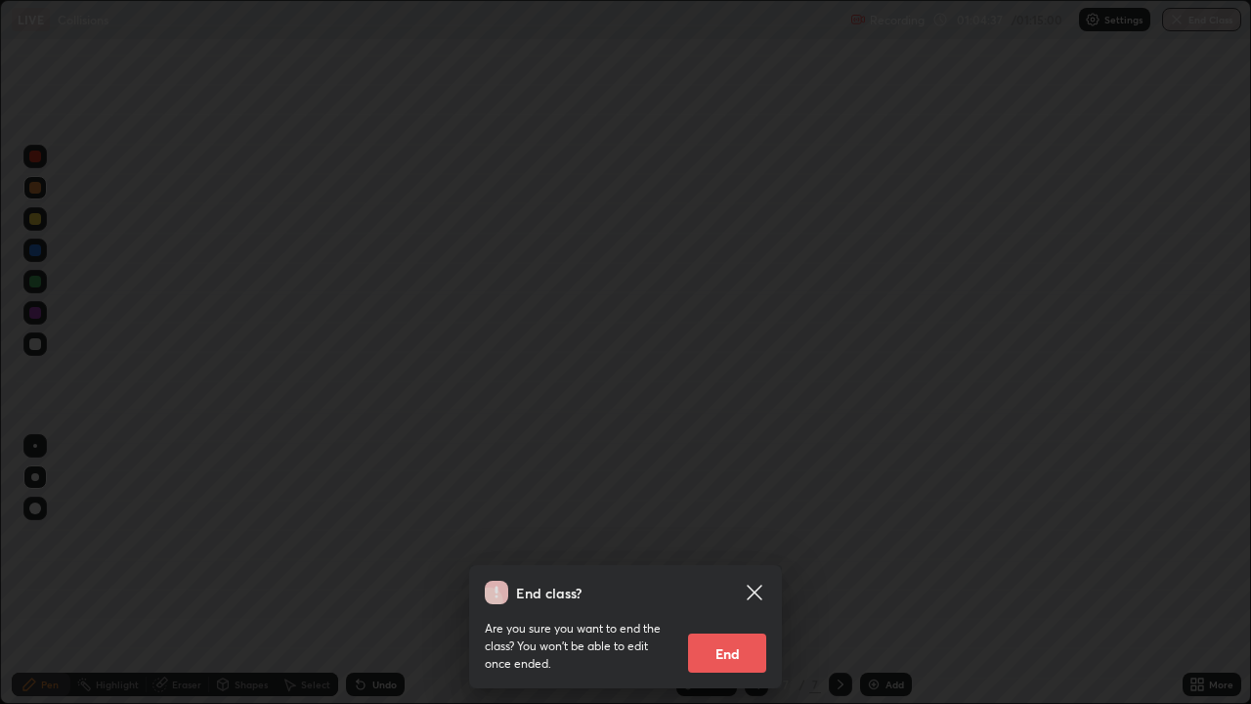
click at [722, 571] on button "End" at bounding box center [727, 652] width 78 height 39
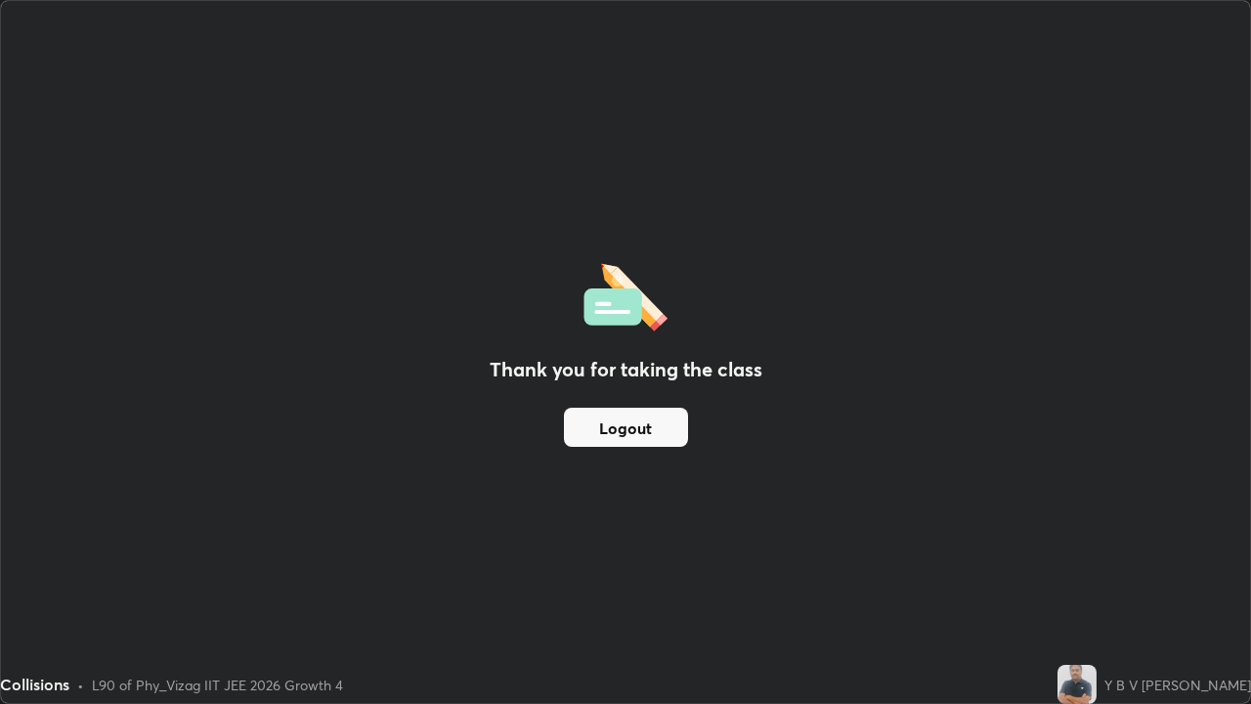
click at [642, 420] on button "Logout" at bounding box center [626, 427] width 124 height 39
